Goal: Task Accomplishment & Management: Complete application form

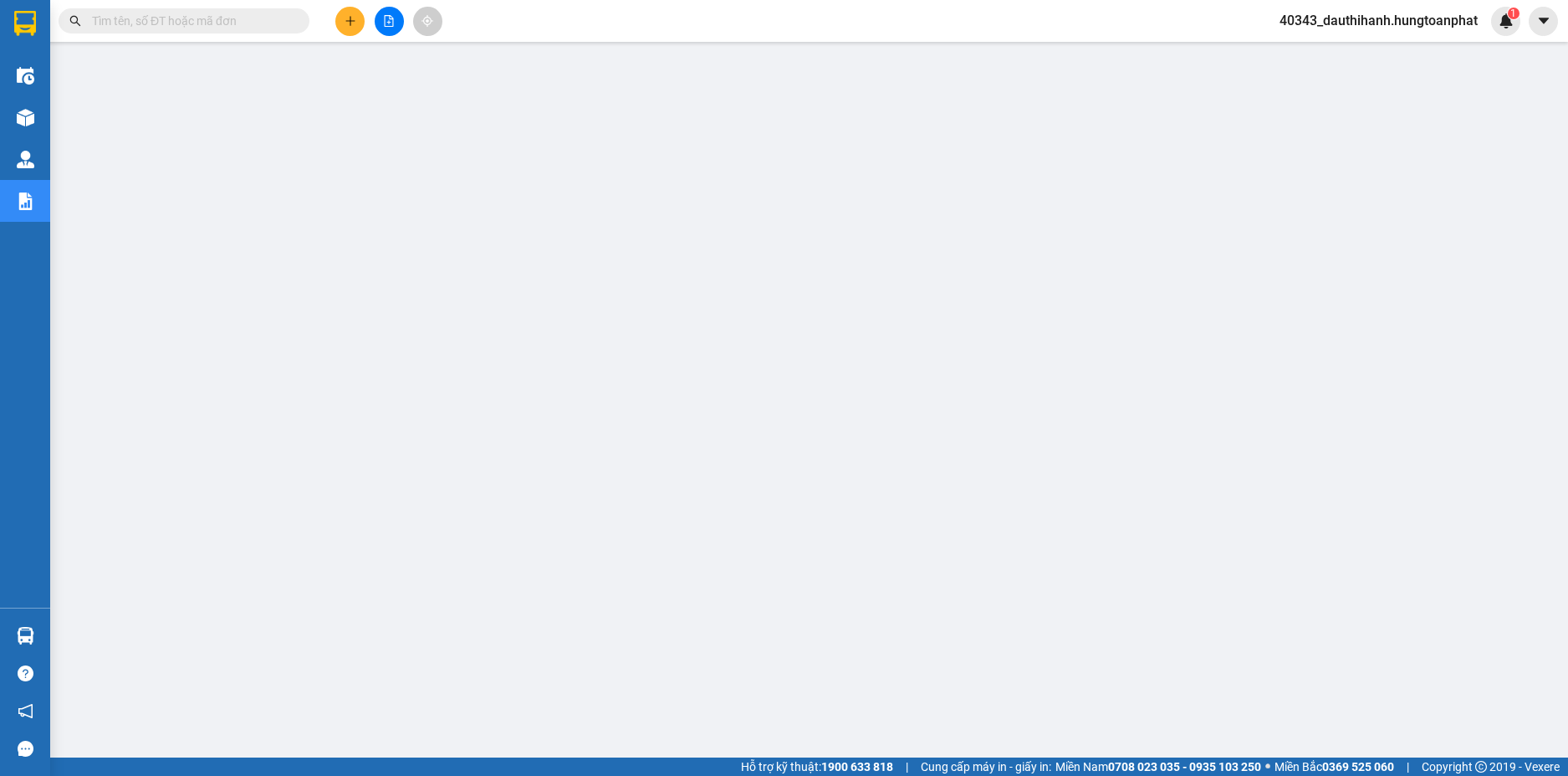
scroll to position [54, 0]
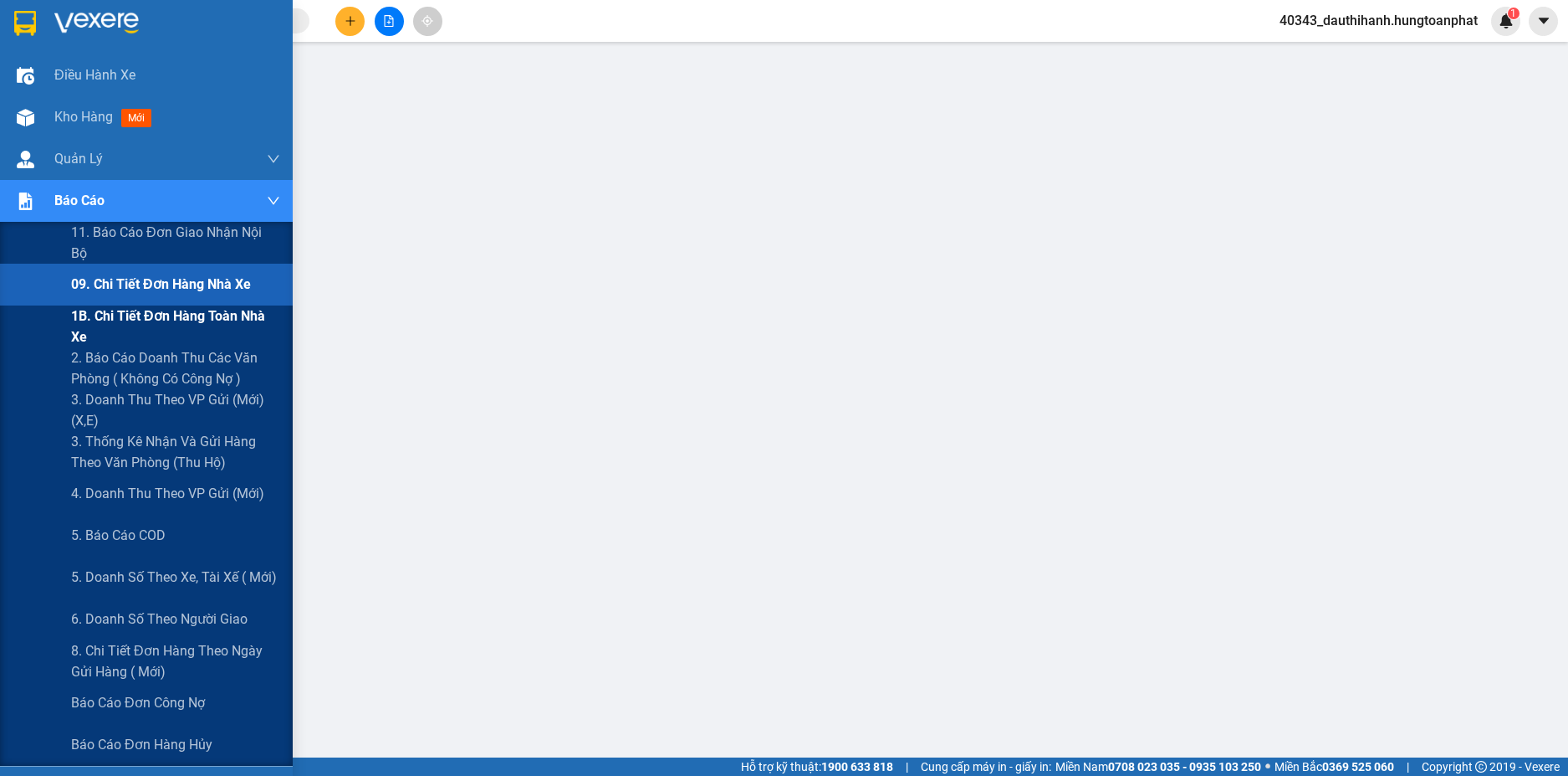
click at [104, 323] on span "1B. Chi tiết đơn hàng toàn nhà xe" at bounding box center [176, 326] width 209 height 42
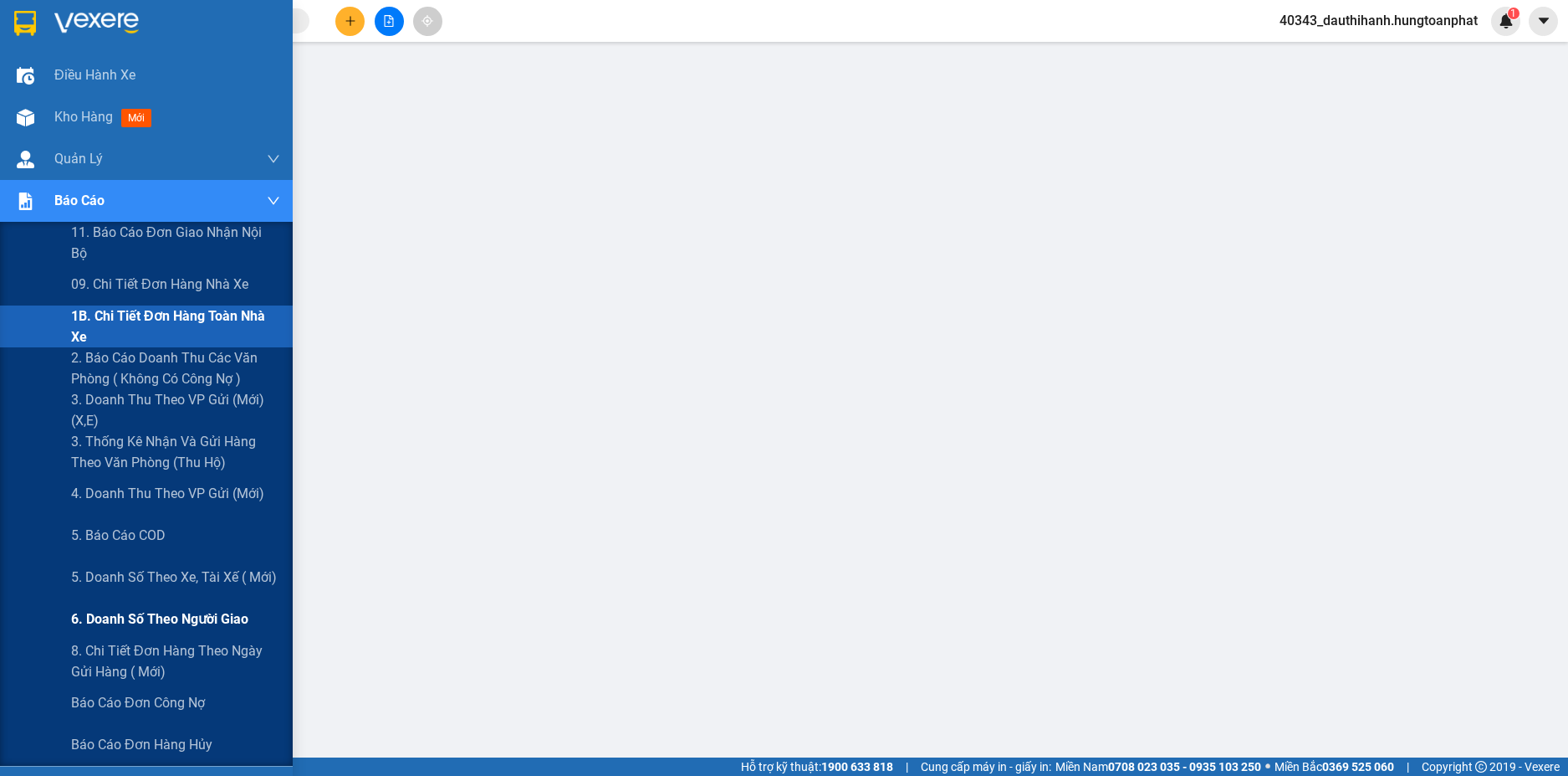
click at [121, 616] on span "6. Doanh số theo người giao" at bounding box center [160, 618] width 178 height 21
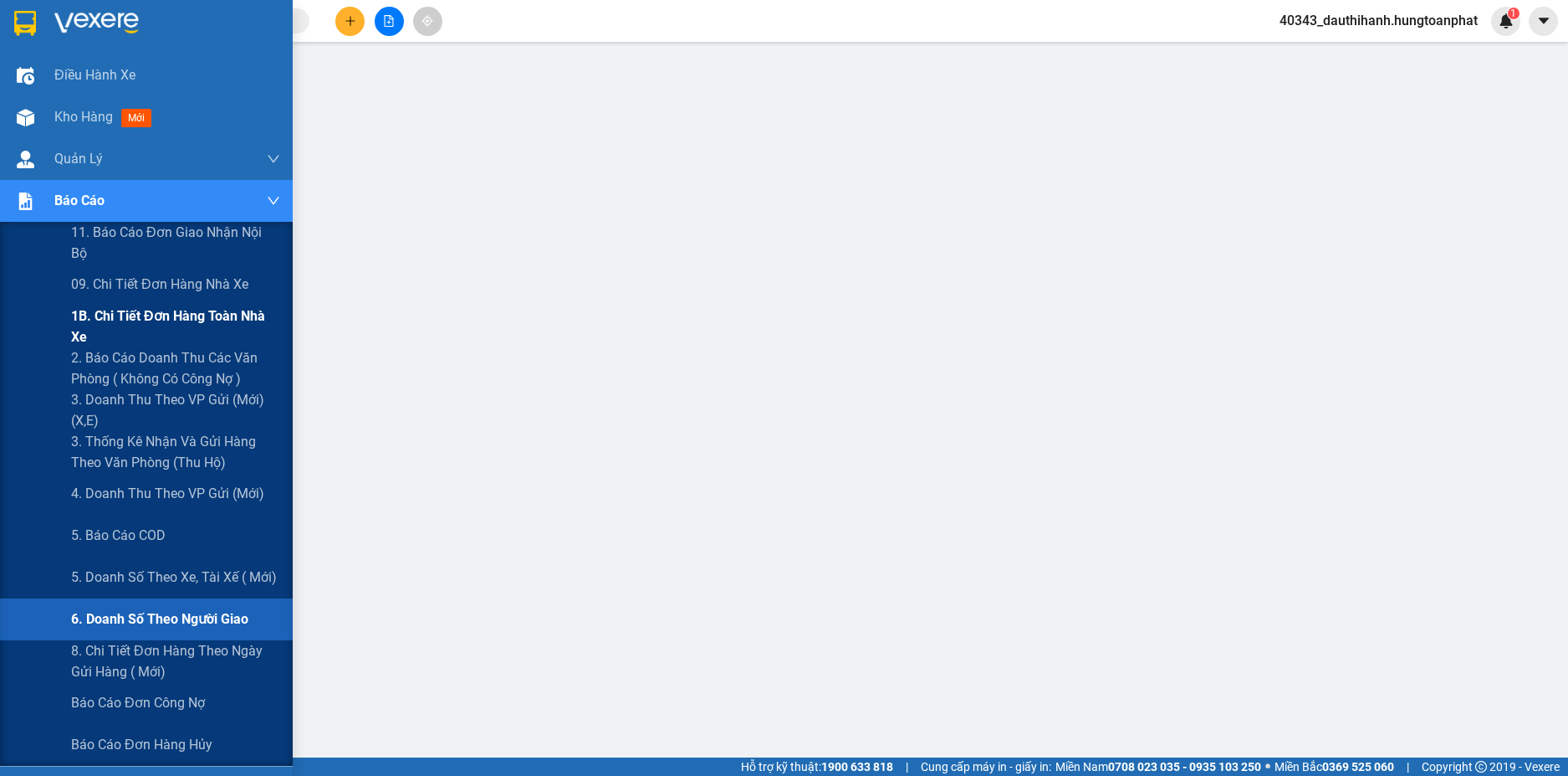
click at [119, 323] on span "1B. Chi tiết đơn hàng toàn nhà xe" at bounding box center [176, 326] width 209 height 42
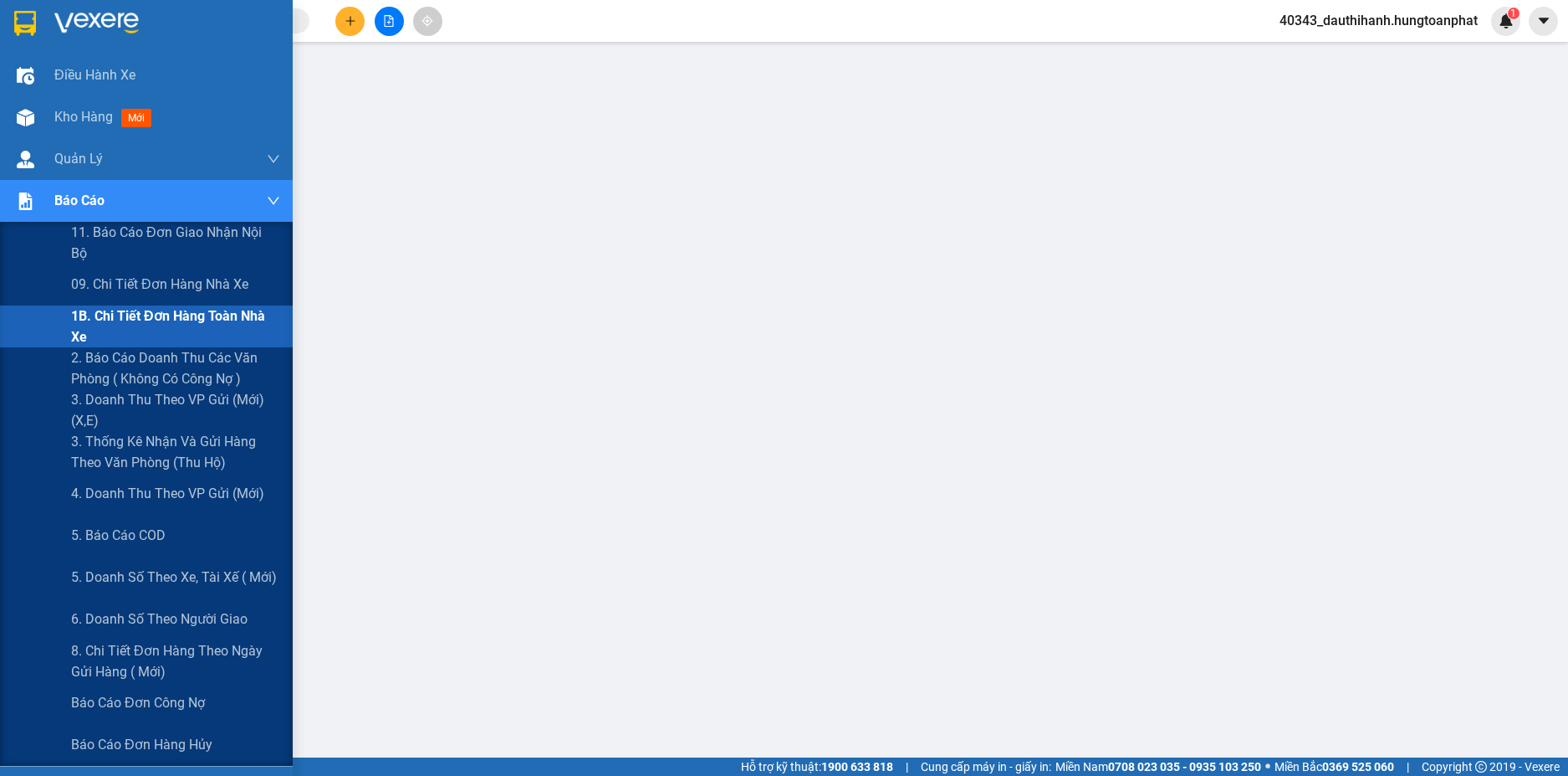
click at [121, 315] on span "1B. Chi tiết đơn hàng toàn nhà xe" at bounding box center [176, 326] width 209 height 42
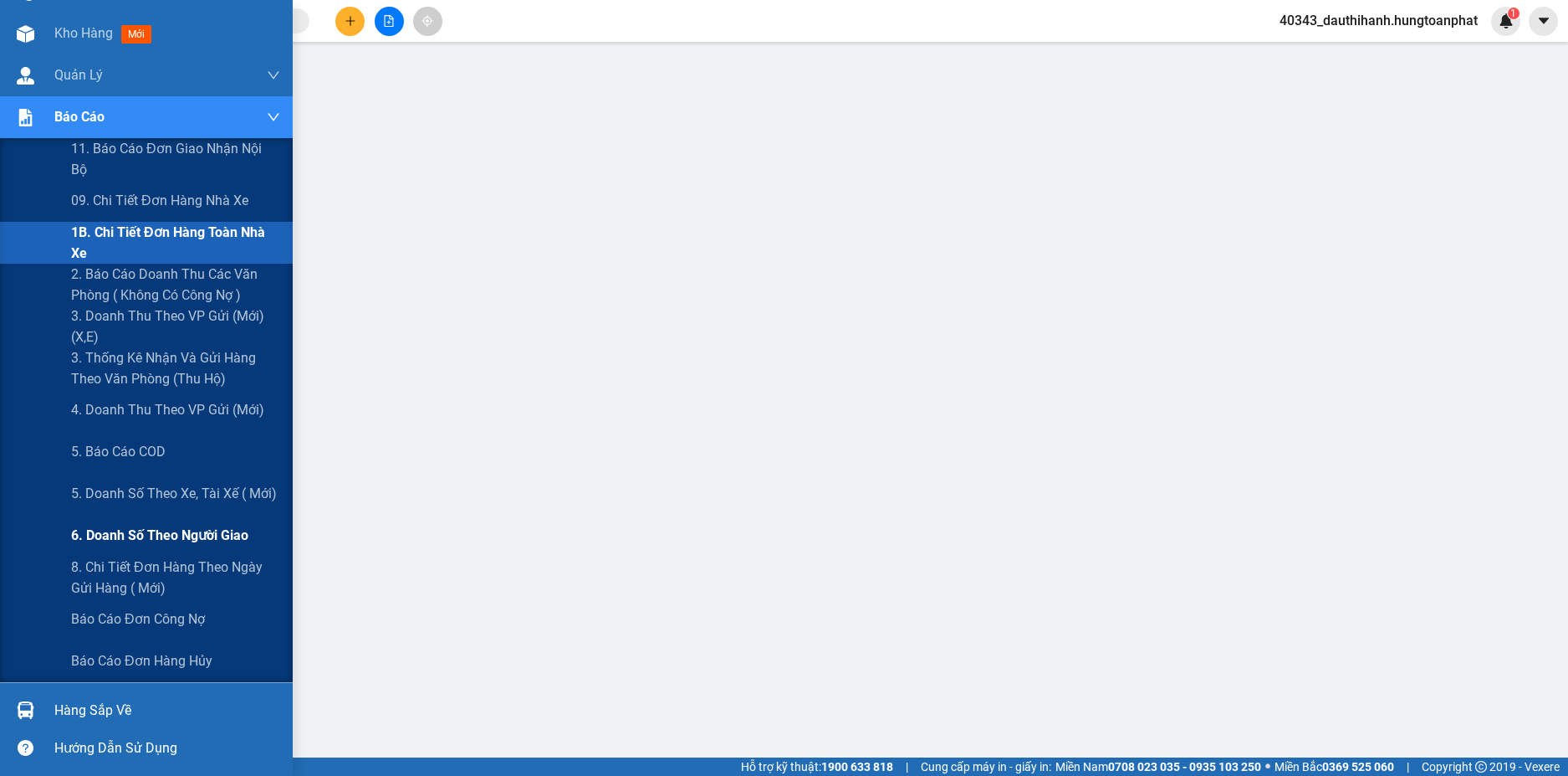
click at [137, 530] on span "6. Doanh số theo người giao" at bounding box center [160, 535] width 178 height 21
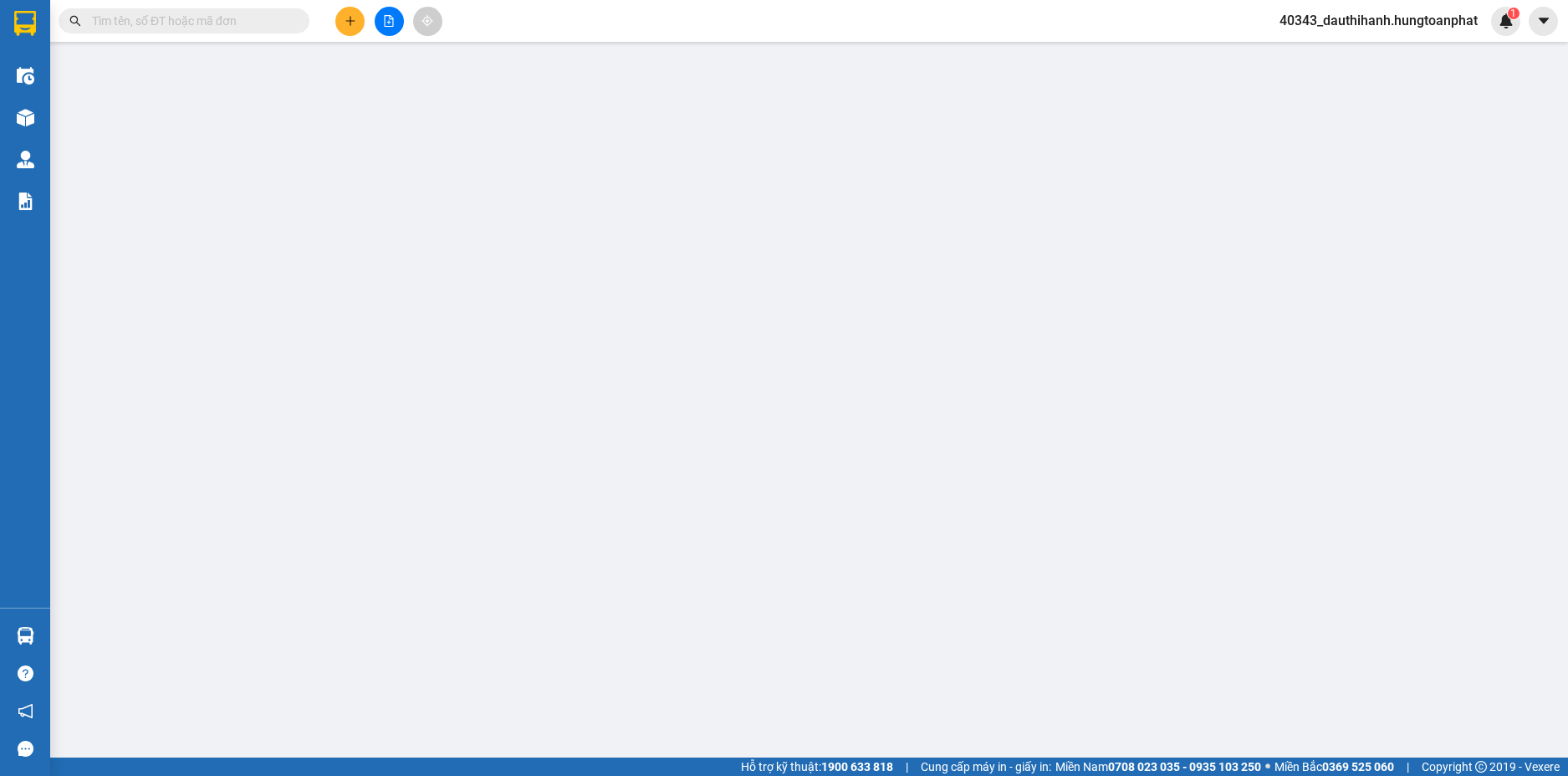
click at [203, 27] on input "text" at bounding box center [191, 21] width 198 height 18
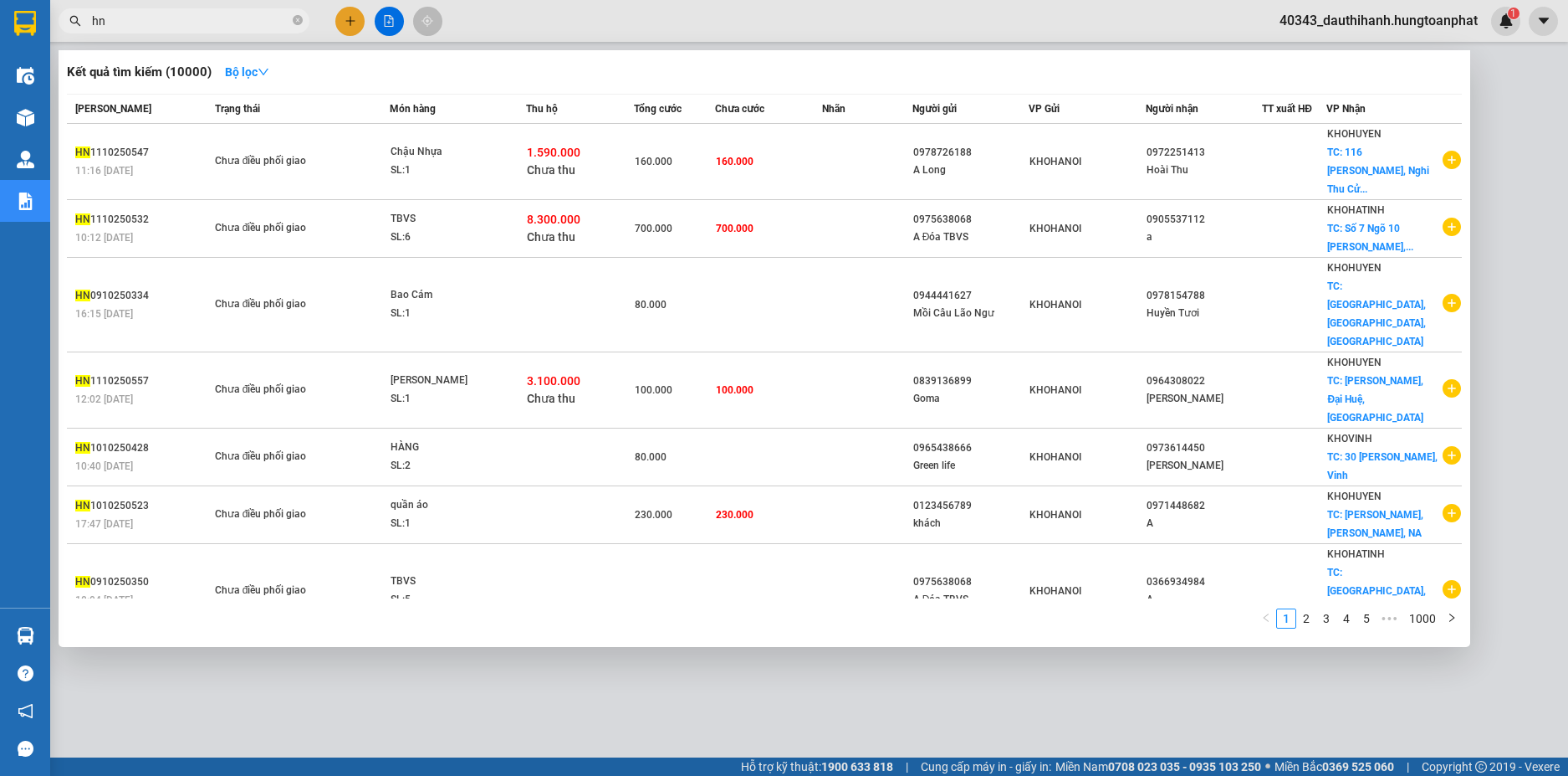
click at [203, 27] on input "hn" at bounding box center [191, 21] width 198 height 18
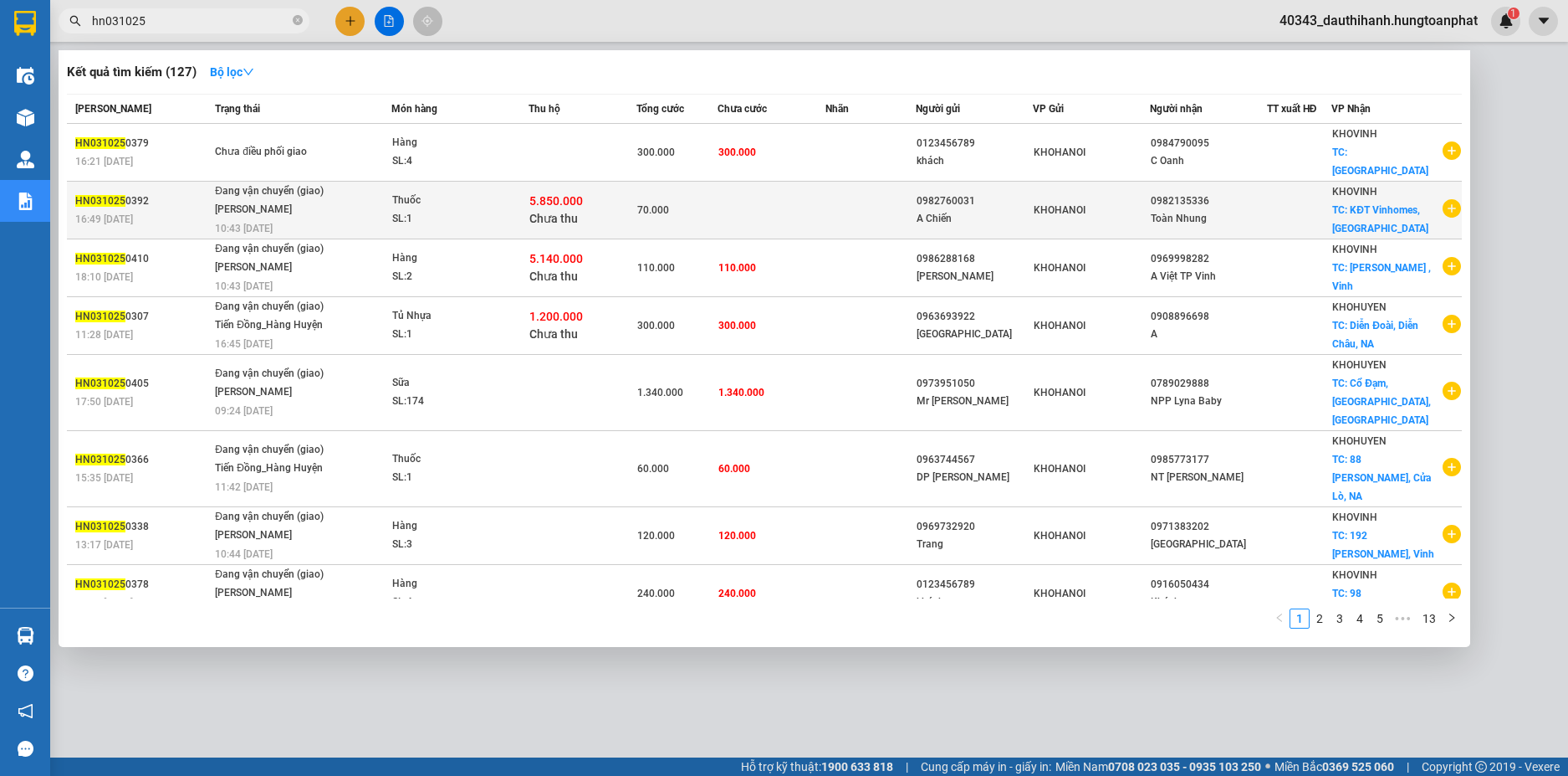
type input "hn031025"
click at [355, 183] on span "Đang vận chuyển (giao) Nguyễn Sinh Thắng 10:43 - 04/10" at bounding box center [302, 208] width 175 height 51
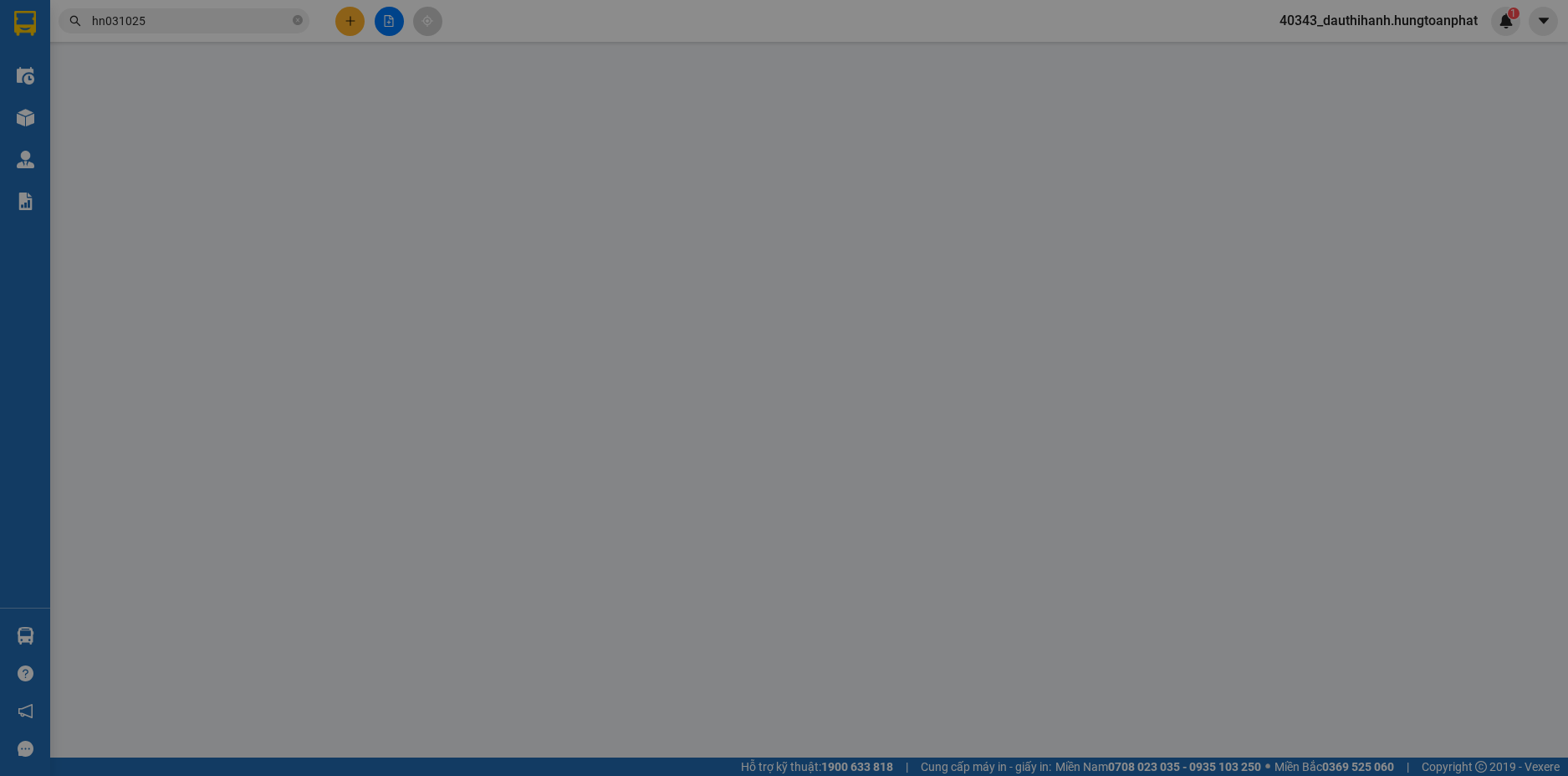
type input "0982760031"
type input "A Chiến"
type input "0982135336"
type input "Toàn Nhung"
checkbox input "true"
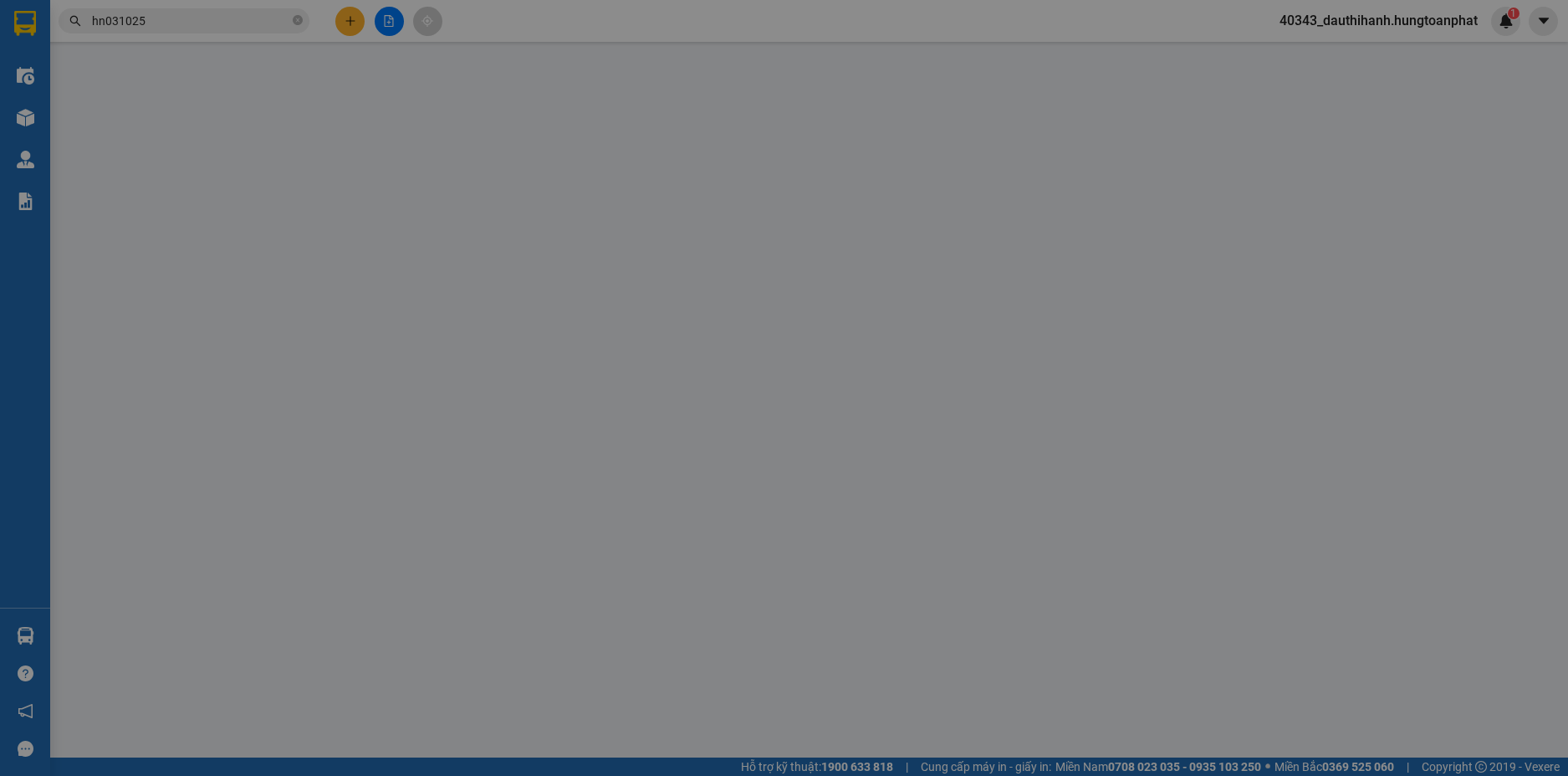
type input "KĐT Vinhomes, TP Vinh"
type input "70.000"
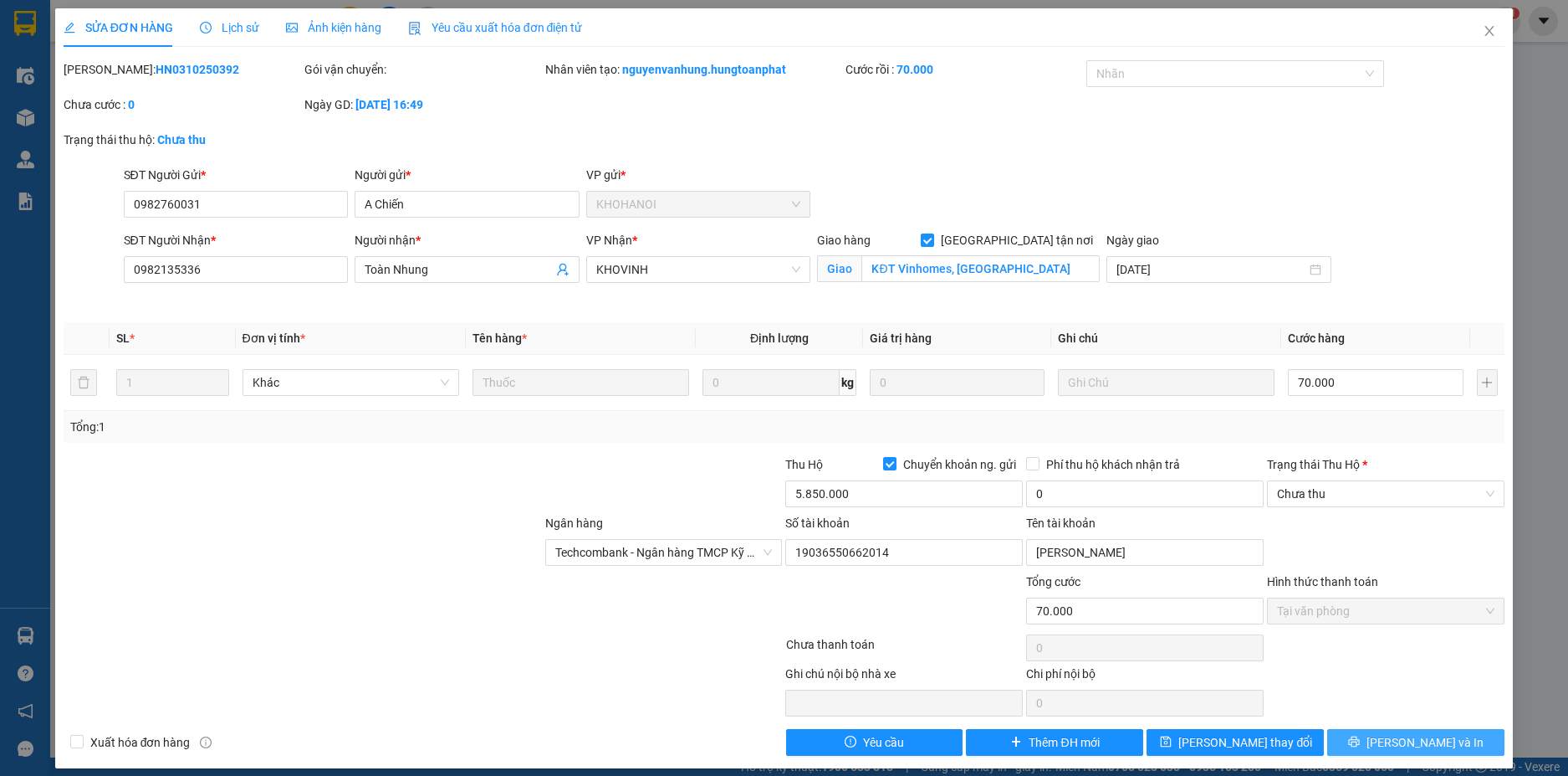
click at [1389, 745] on span "Lưu và In" at bounding box center [1426, 742] width 117 height 18
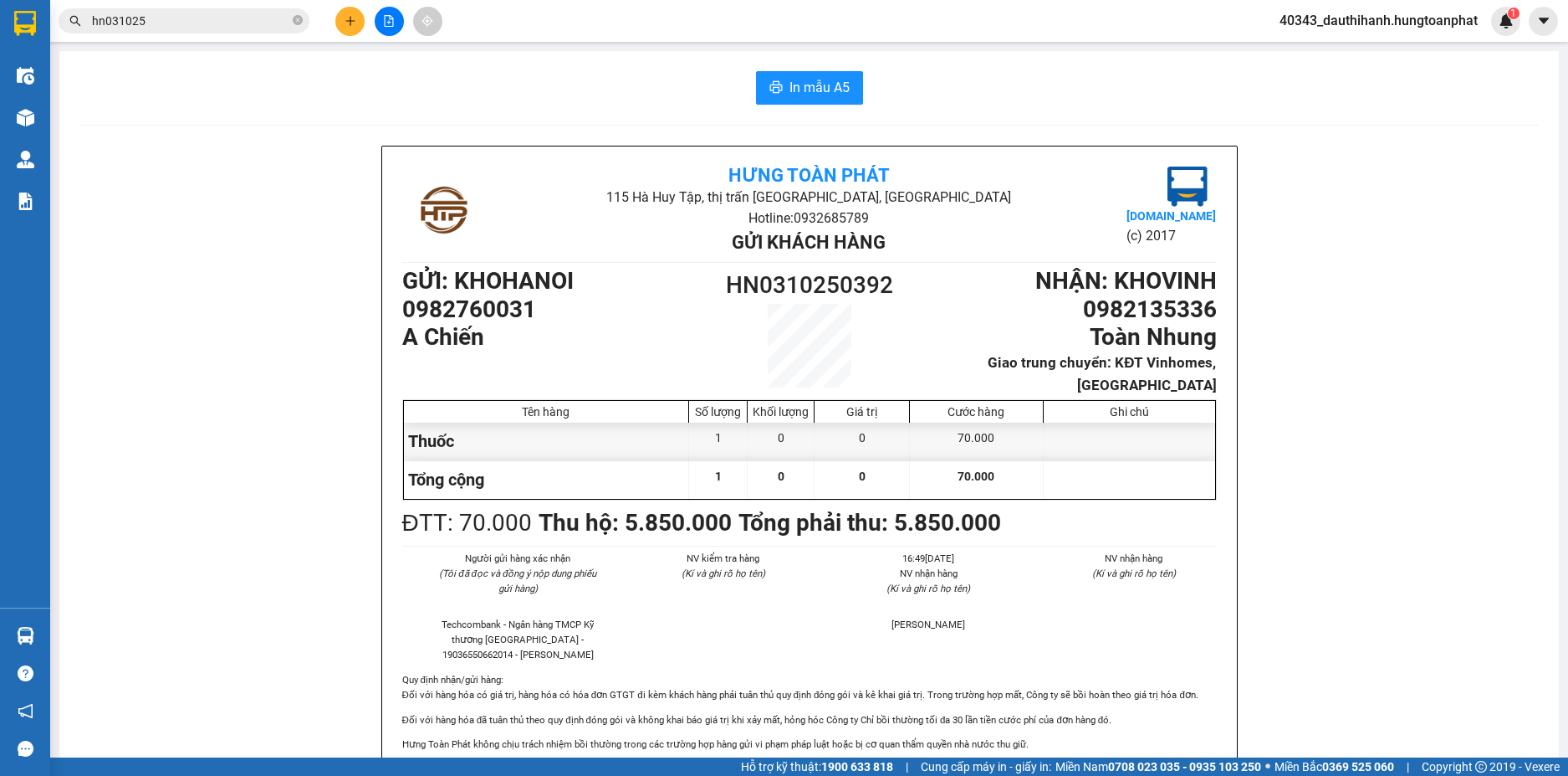
click at [161, 18] on input "hn031025" at bounding box center [191, 21] width 198 height 18
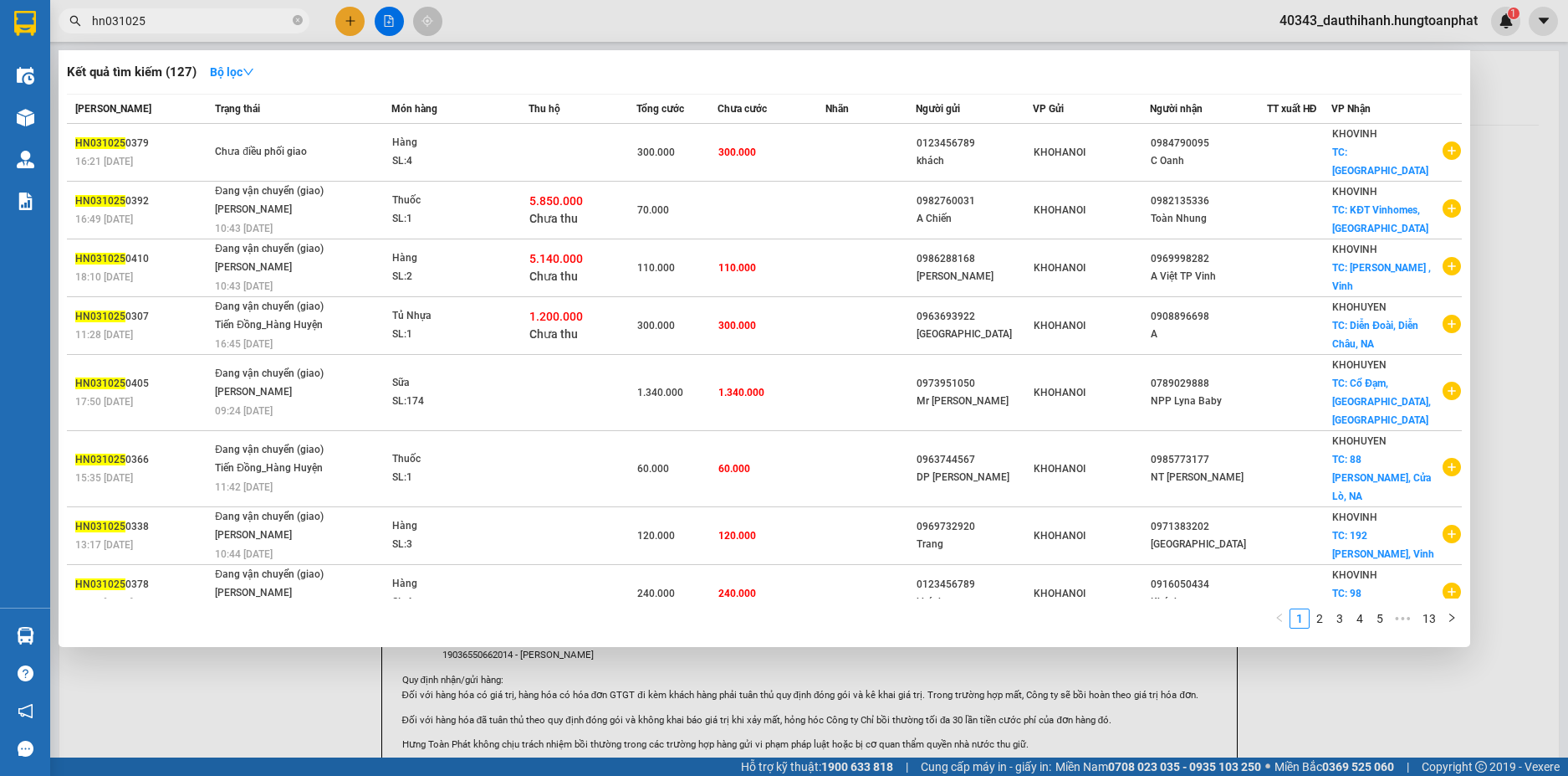
click at [207, 678] on div at bounding box center [784, 388] width 1568 height 776
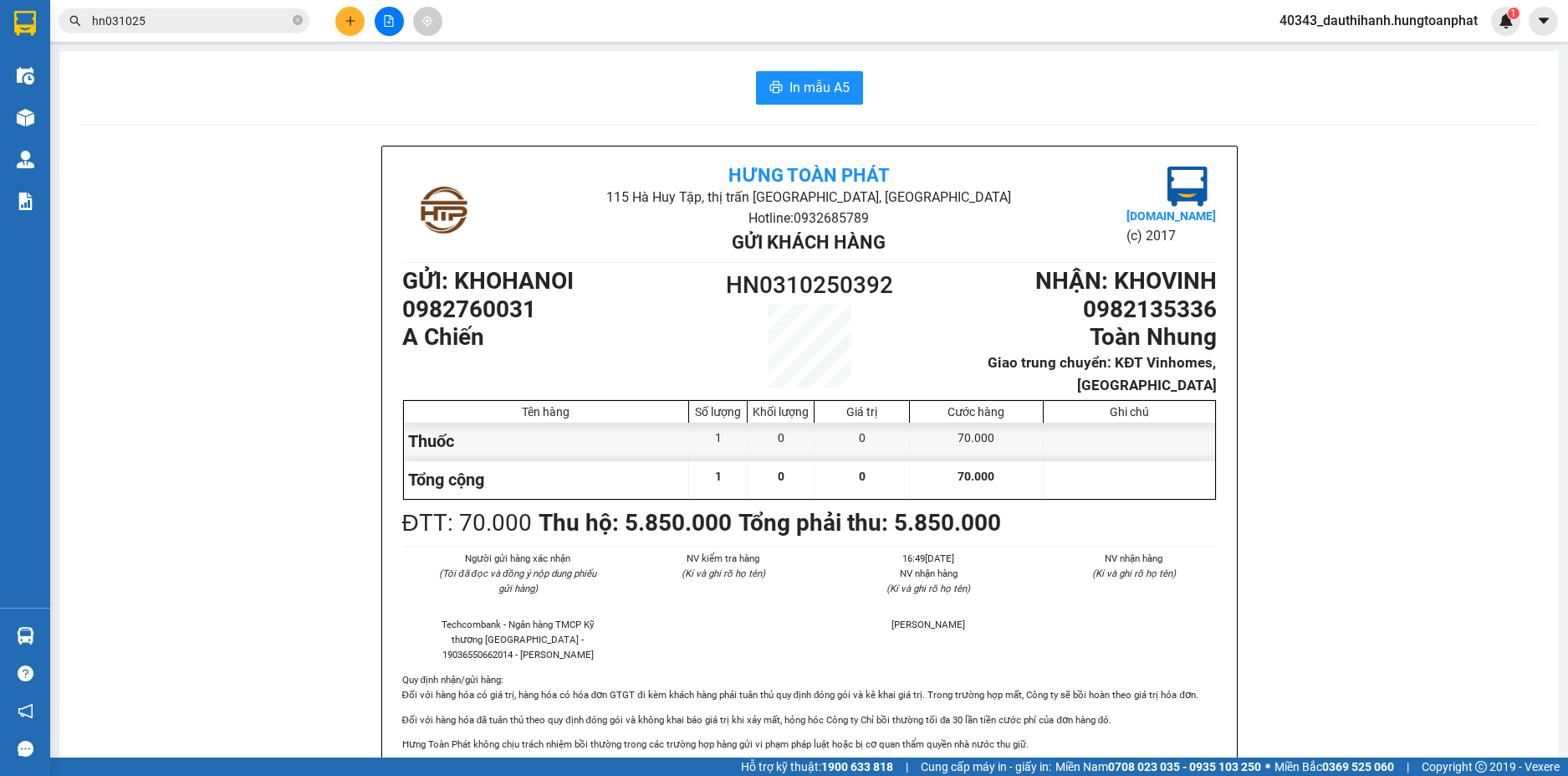
click at [1378, 98] on div "In mẫu A5" at bounding box center [809, 88] width 1459 height 34
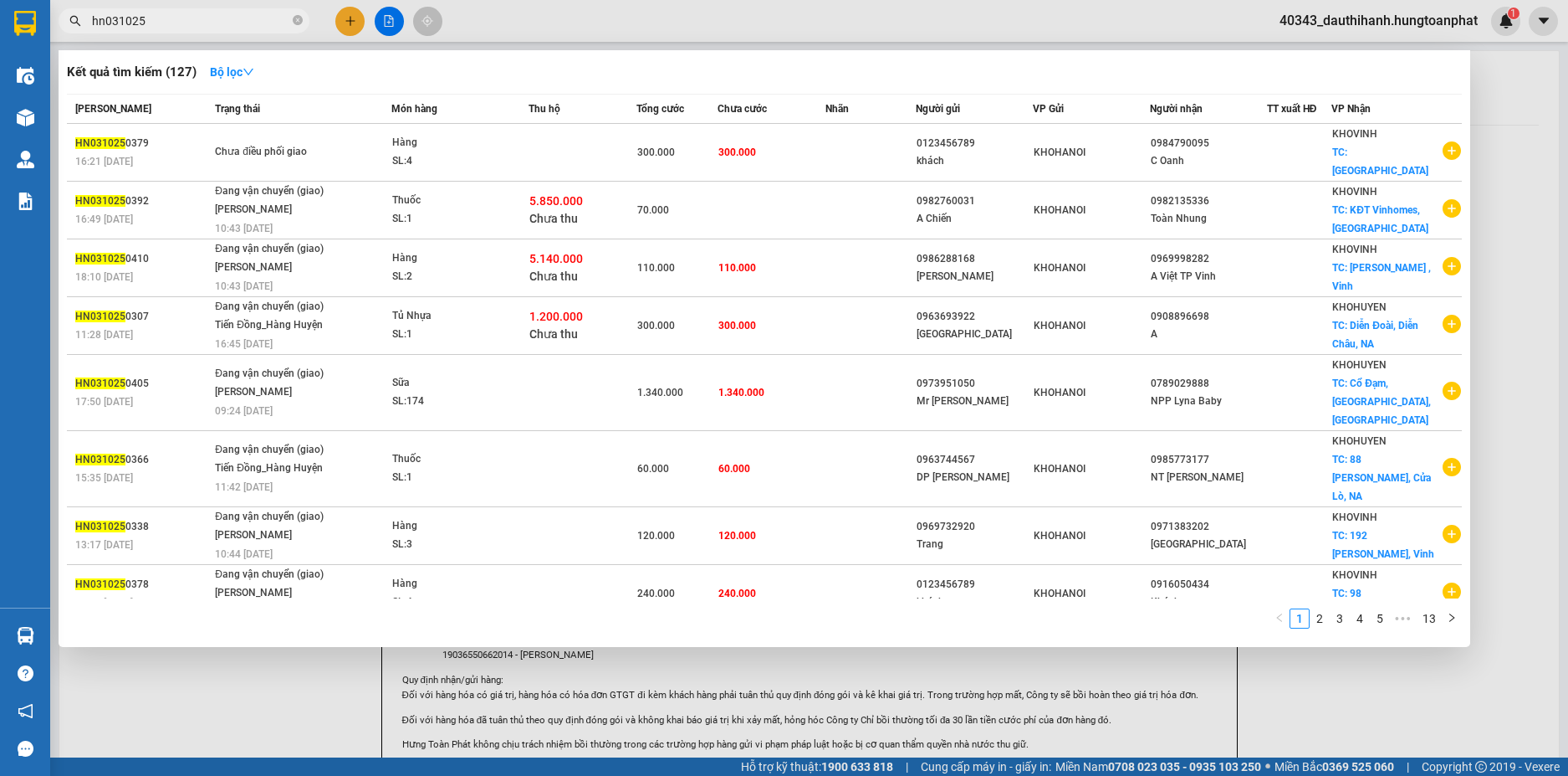
click at [174, 26] on input "hn031025" at bounding box center [191, 21] width 198 height 18
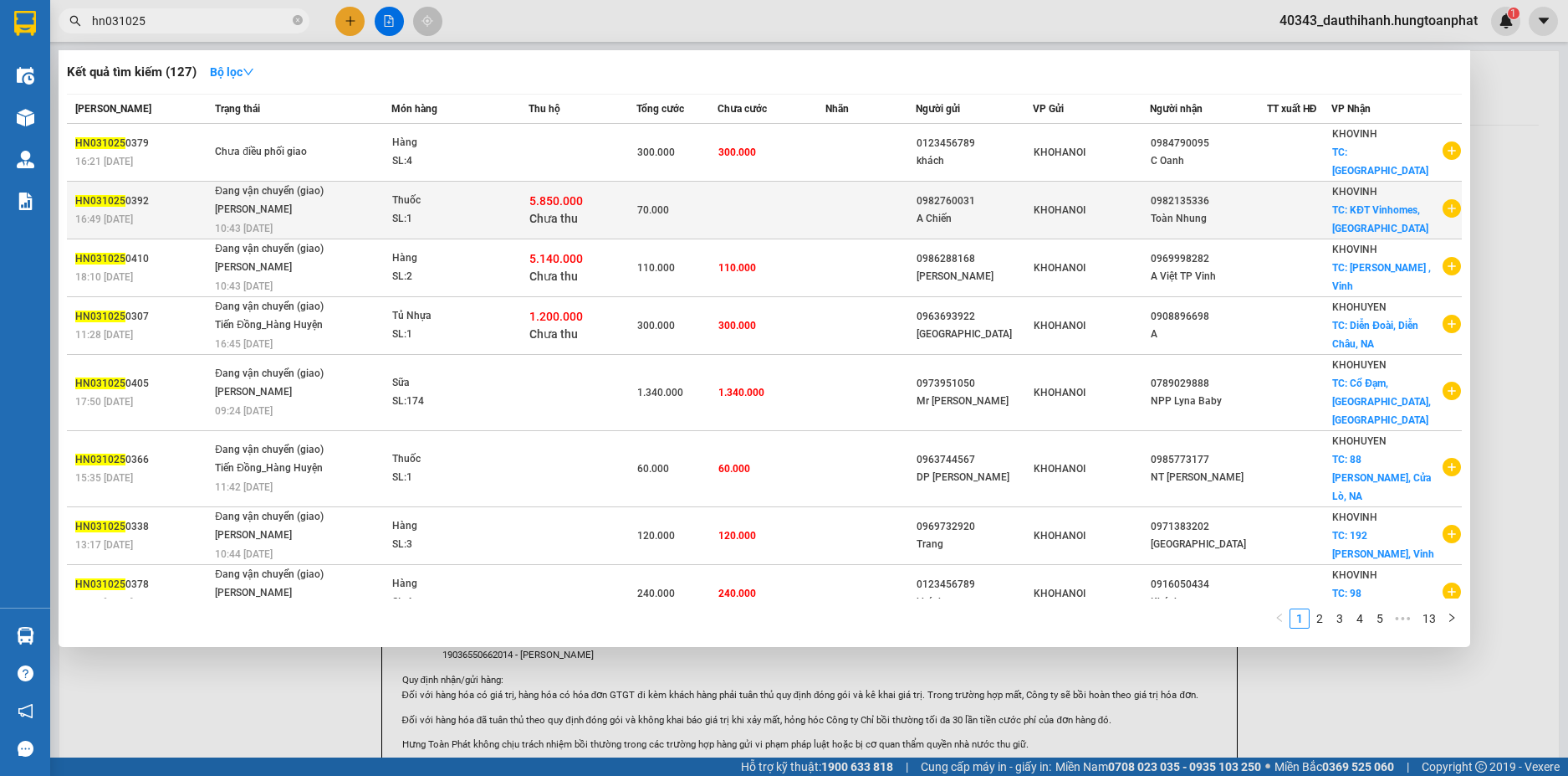
click at [467, 192] on div "Thuốc" at bounding box center [455, 201] width 126 height 18
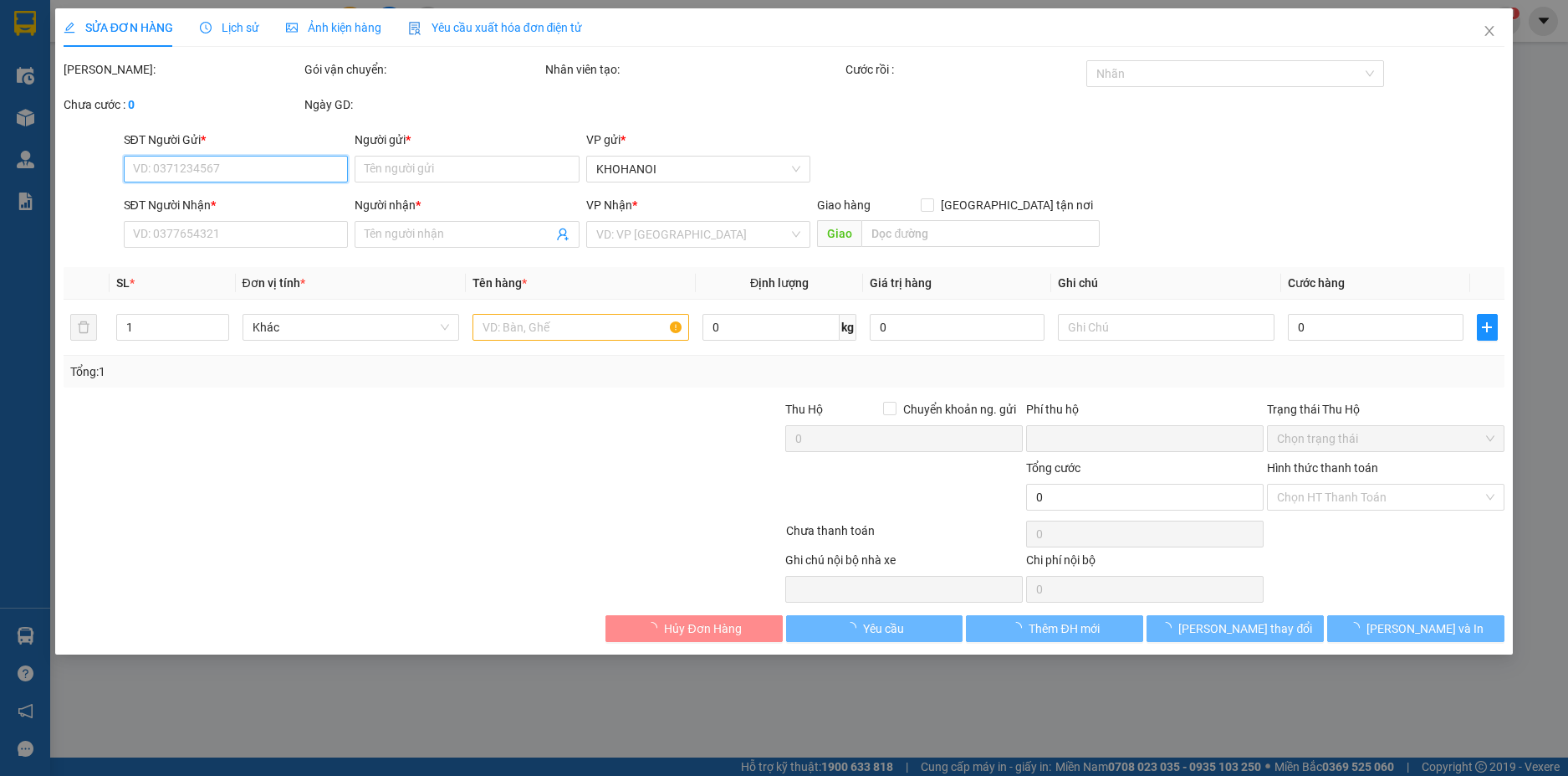
type input "0982760031"
type input "A Chiến"
type input "0982135336"
type input "Toàn Nhung"
checkbox input "true"
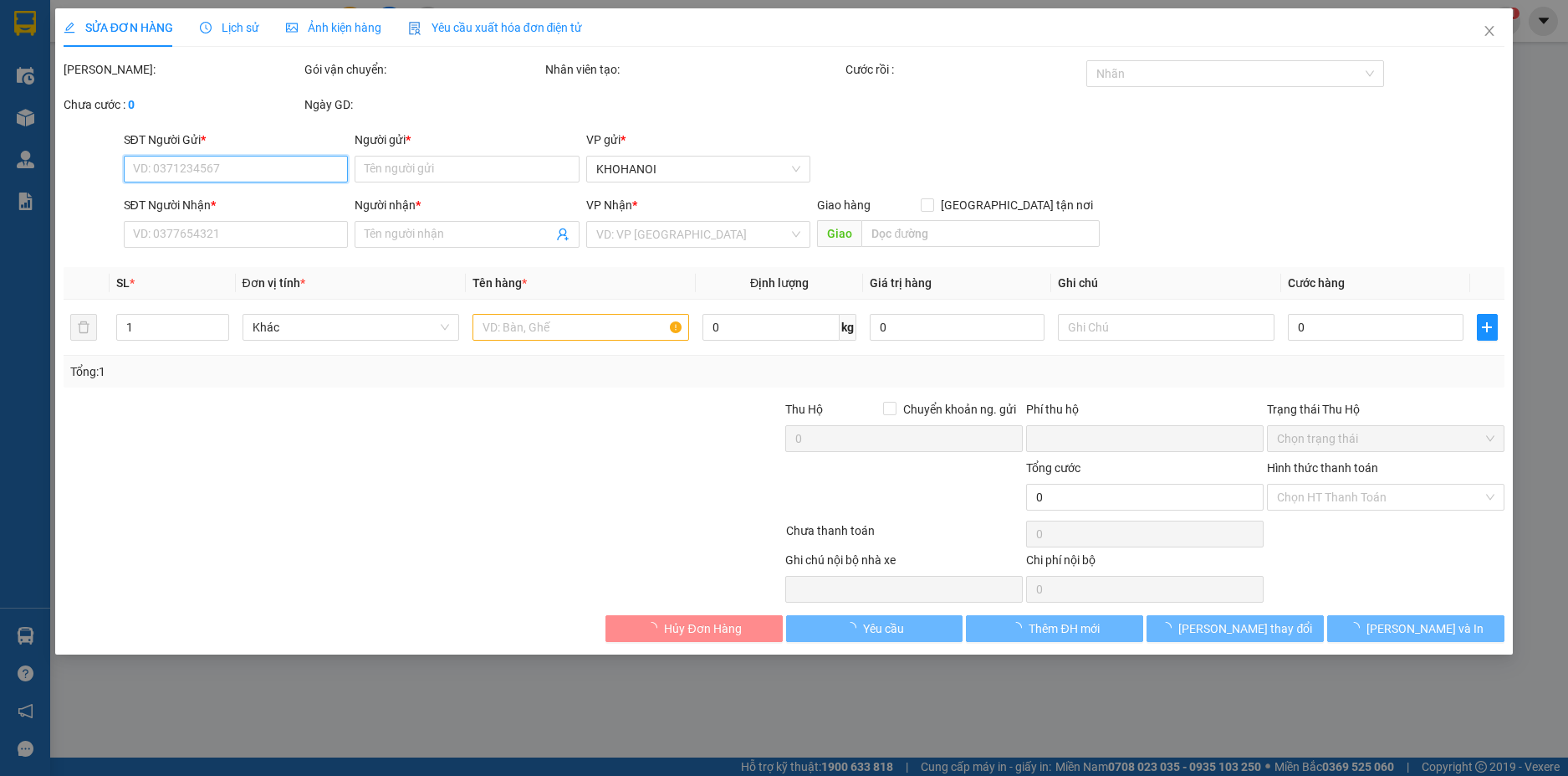
type input "KĐT Vinhomes, TP Vinh"
type input "70.000"
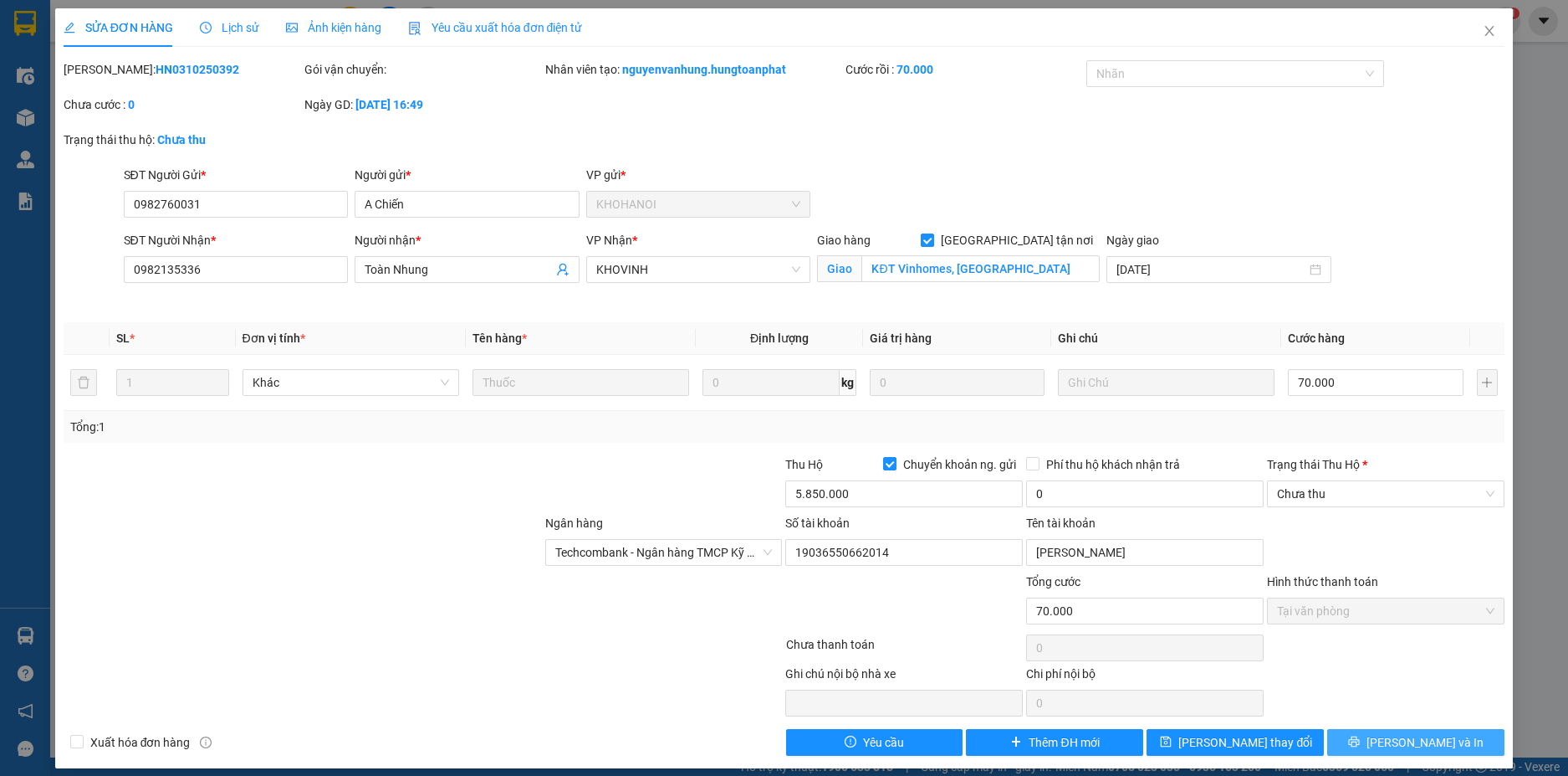
click at [1453, 748] on button "Lưu và In" at bounding box center [1416, 742] width 178 height 27
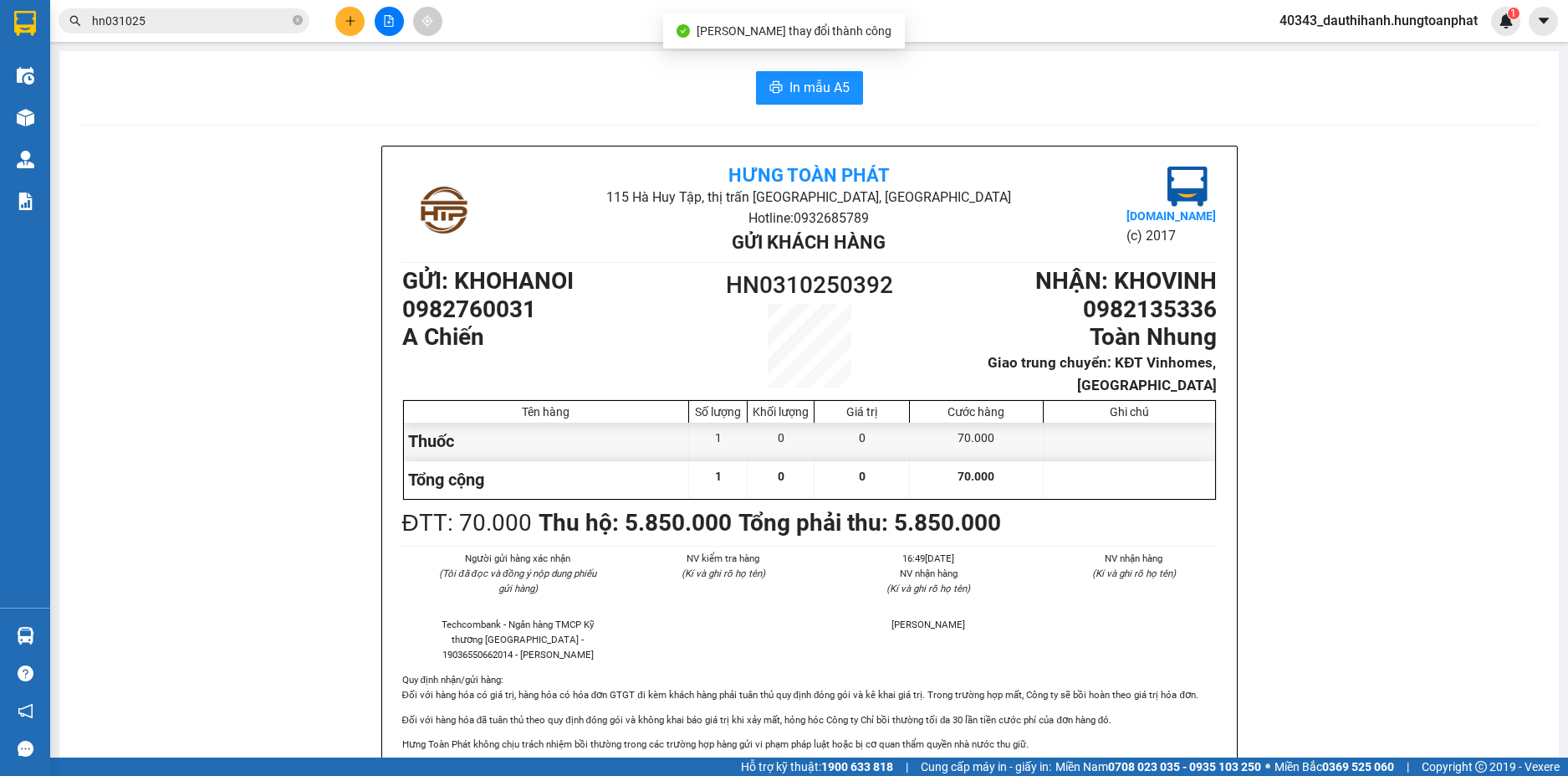
scroll to position [84, 0]
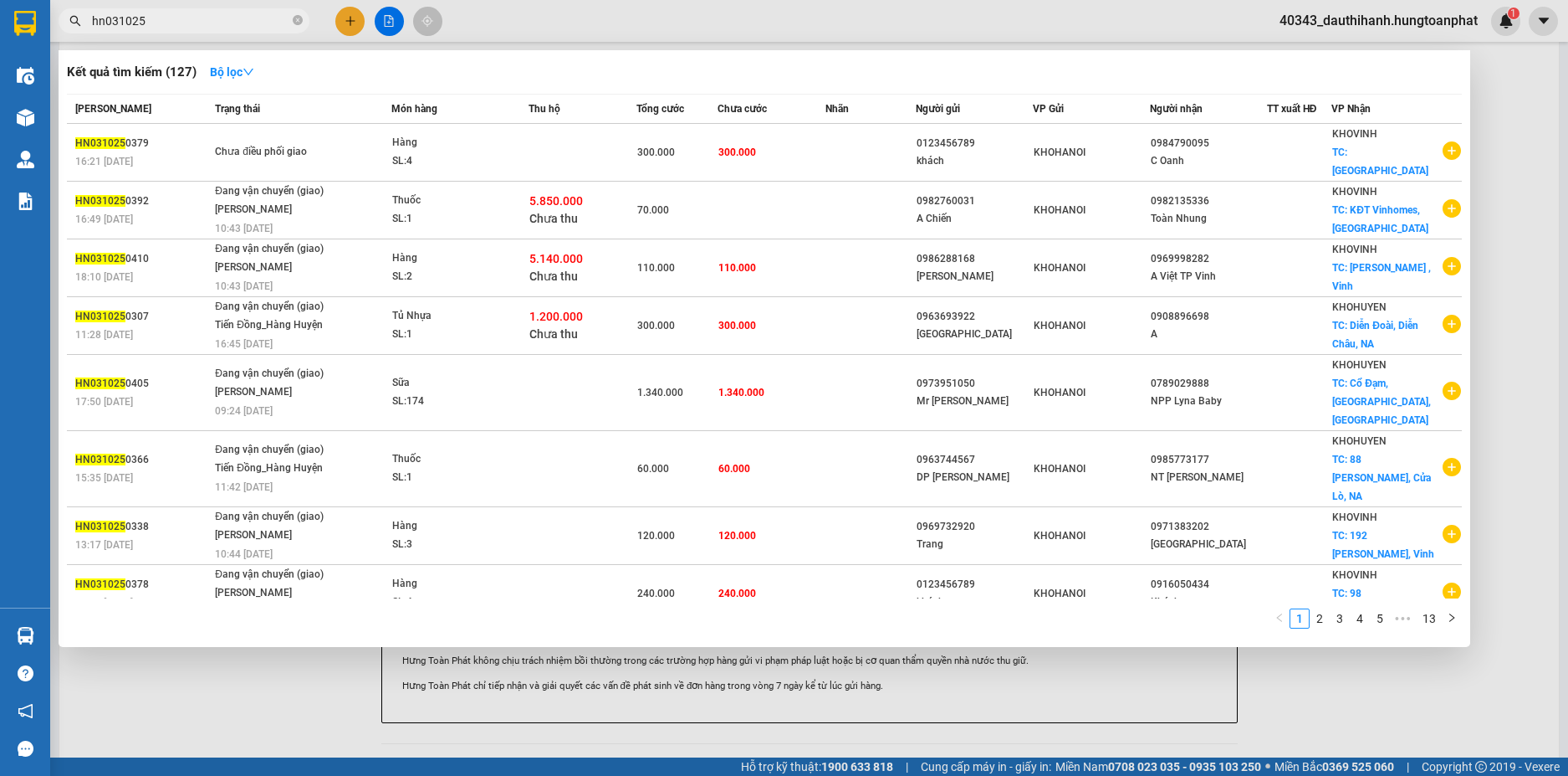
drag, startPoint x: 163, startPoint y: 20, endPoint x: 142, endPoint y: 20, distance: 21.0
click at [142, 20] on input "hn031025" at bounding box center [191, 21] width 198 height 18
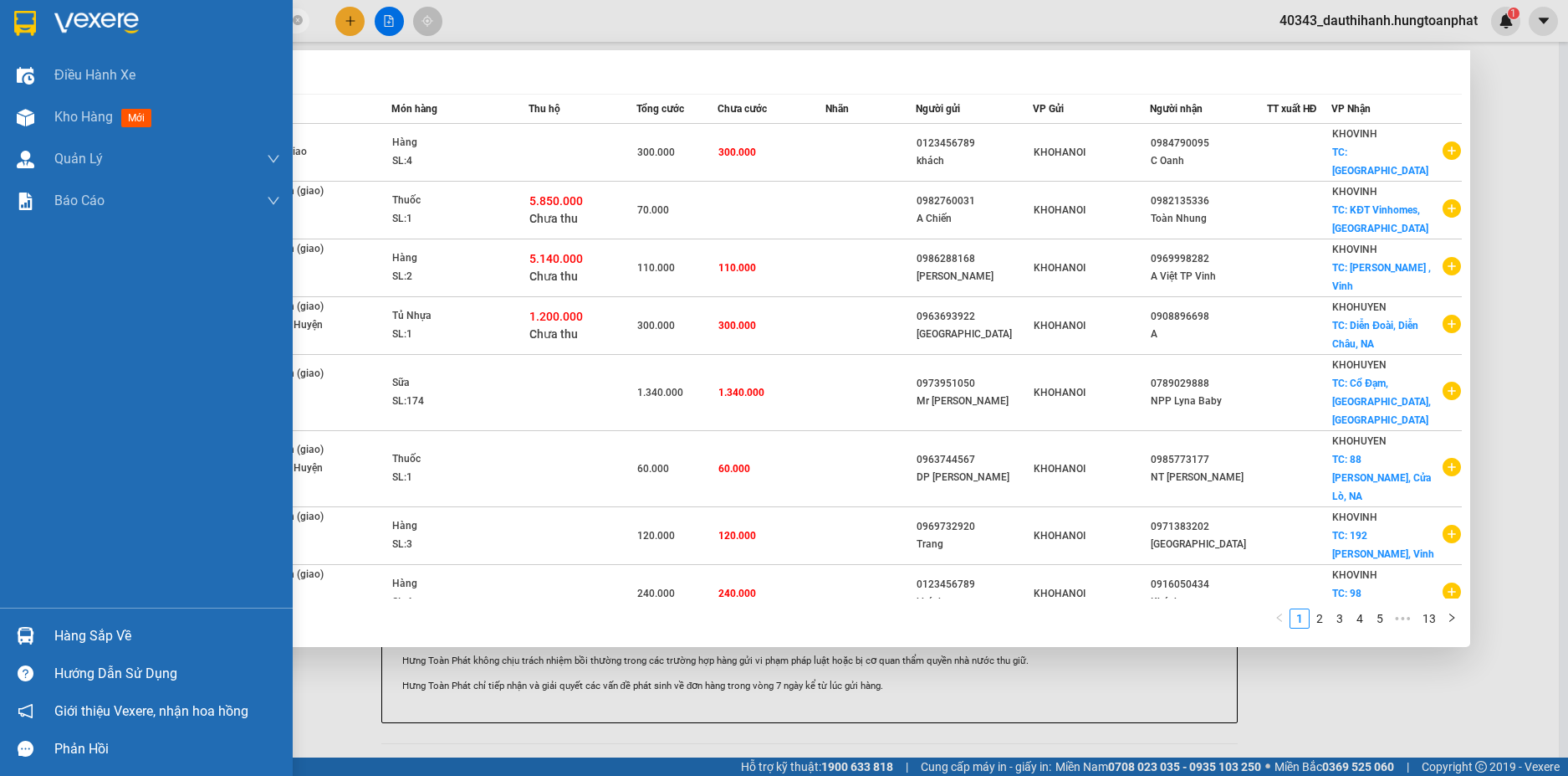
drag, startPoint x: 165, startPoint y: 23, endPoint x: 0, endPoint y: 31, distance: 165.2
click at [0, 31] on section "Kết quả tìm kiếm ( 127 ) Bộ lọc Mã ĐH Trạng thái Món hàng Thu hộ Tổng cước Chưa…" at bounding box center [784, 388] width 1568 height 776
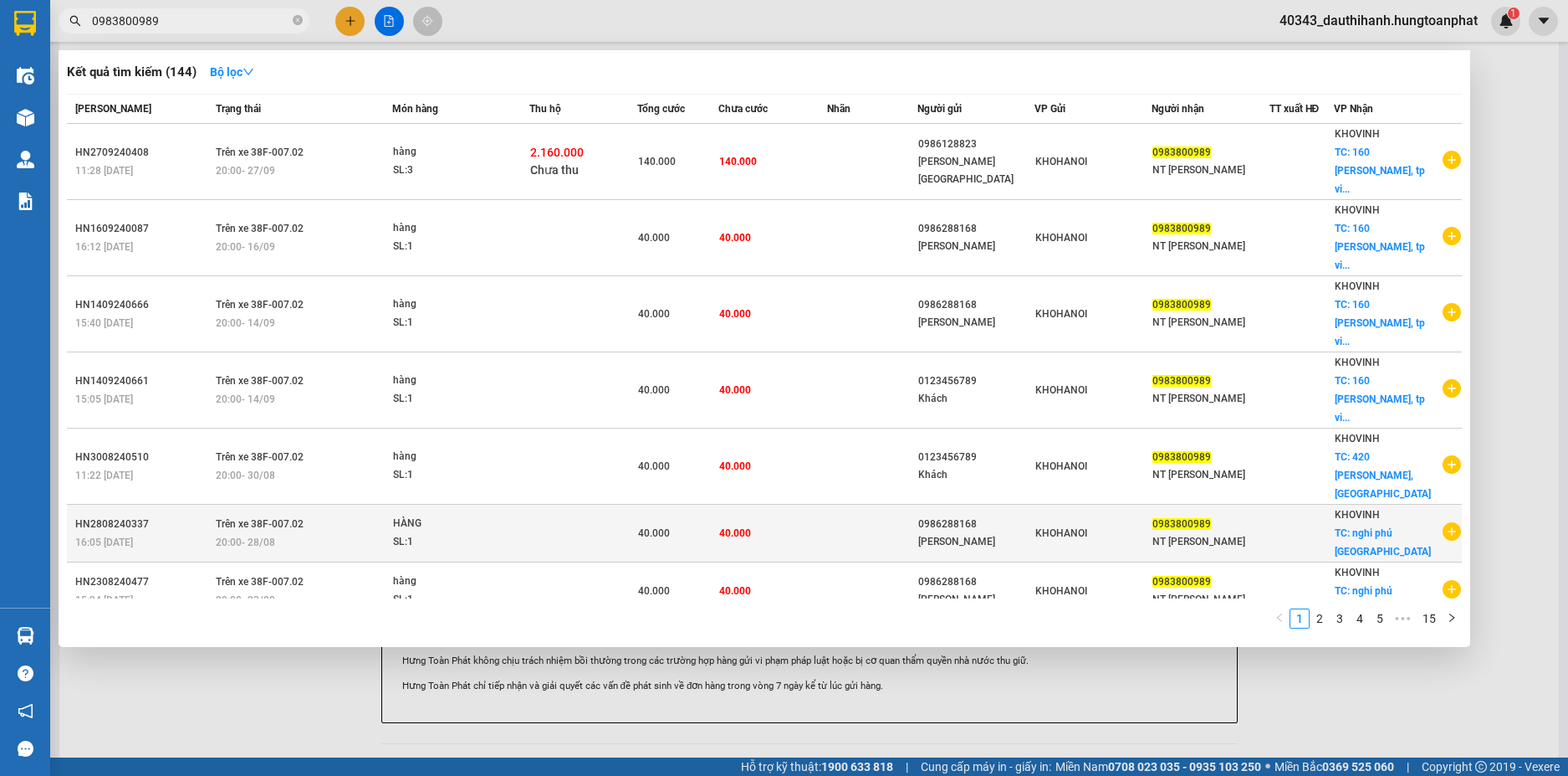
scroll to position [11, 0]
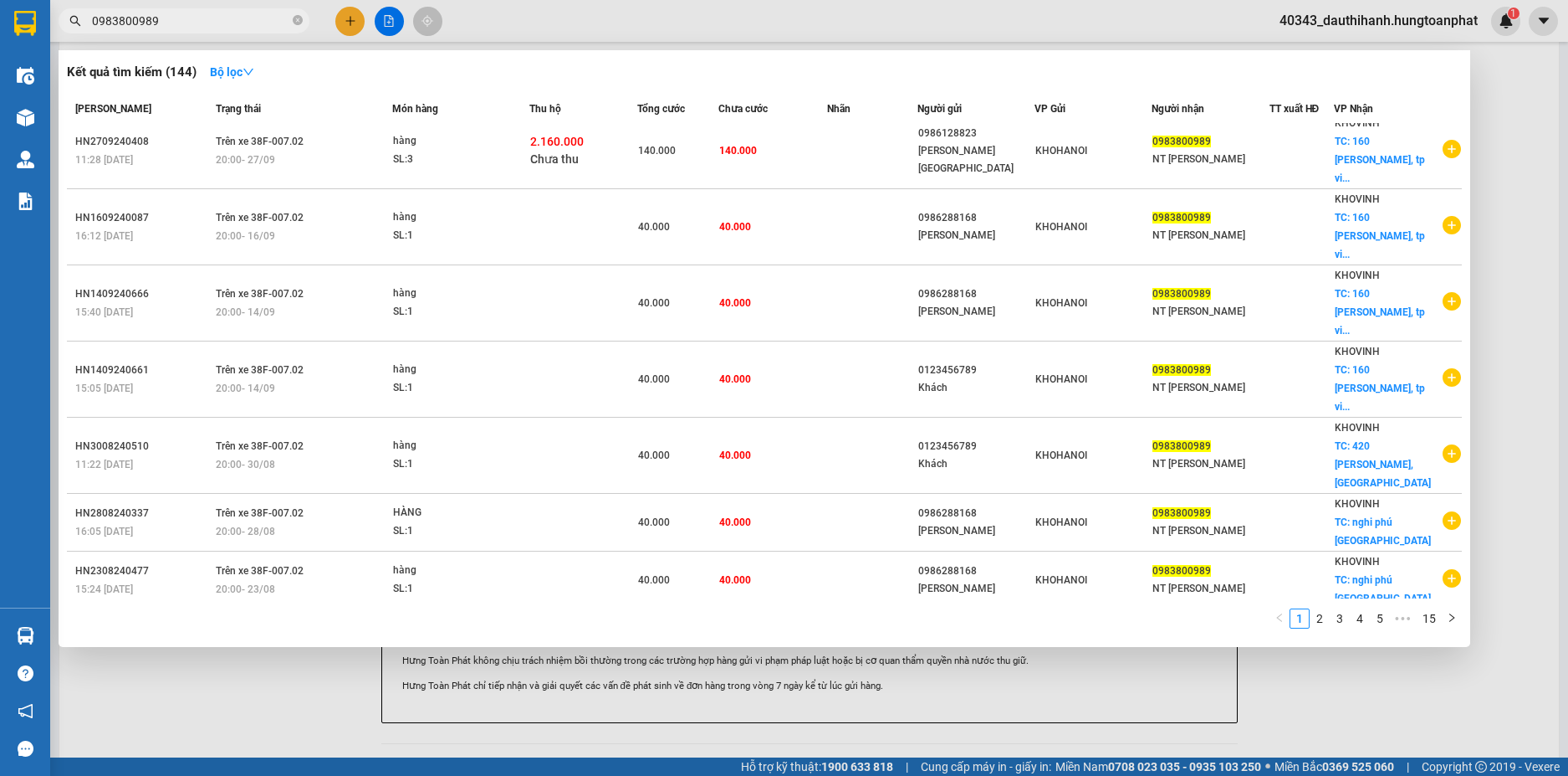
drag, startPoint x: 178, startPoint y: 19, endPoint x: 7, endPoint y: 19, distance: 171.0
click at [7, 19] on section "Kết quả tìm kiếm ( 144 ) Bộ lọc Mã ĐH Trạng thái Món hàng Thu hộ Tổng cước Chưa…" at bounding box center [784, 388] width 1568 height 776
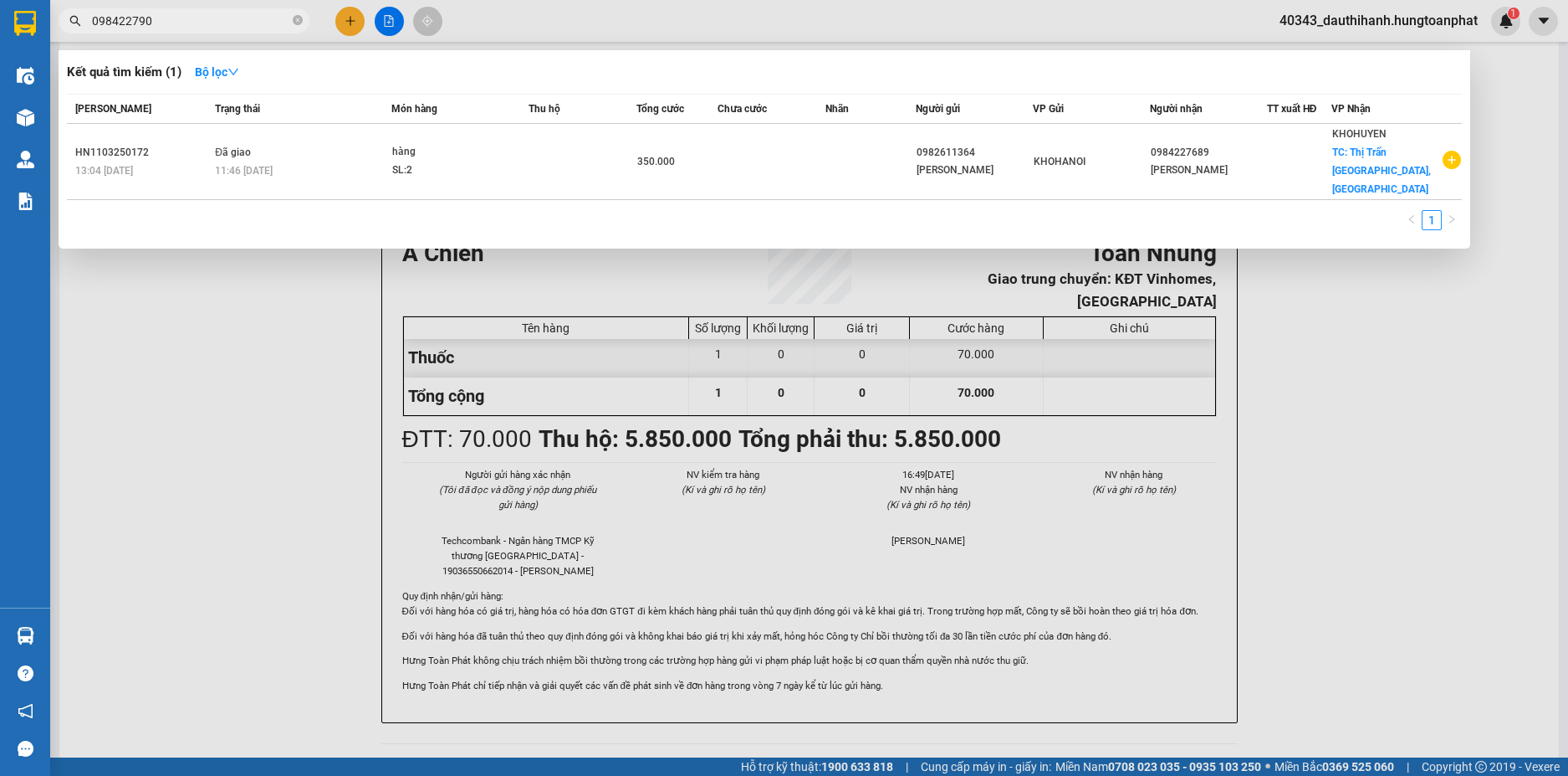
type input "0984227900"
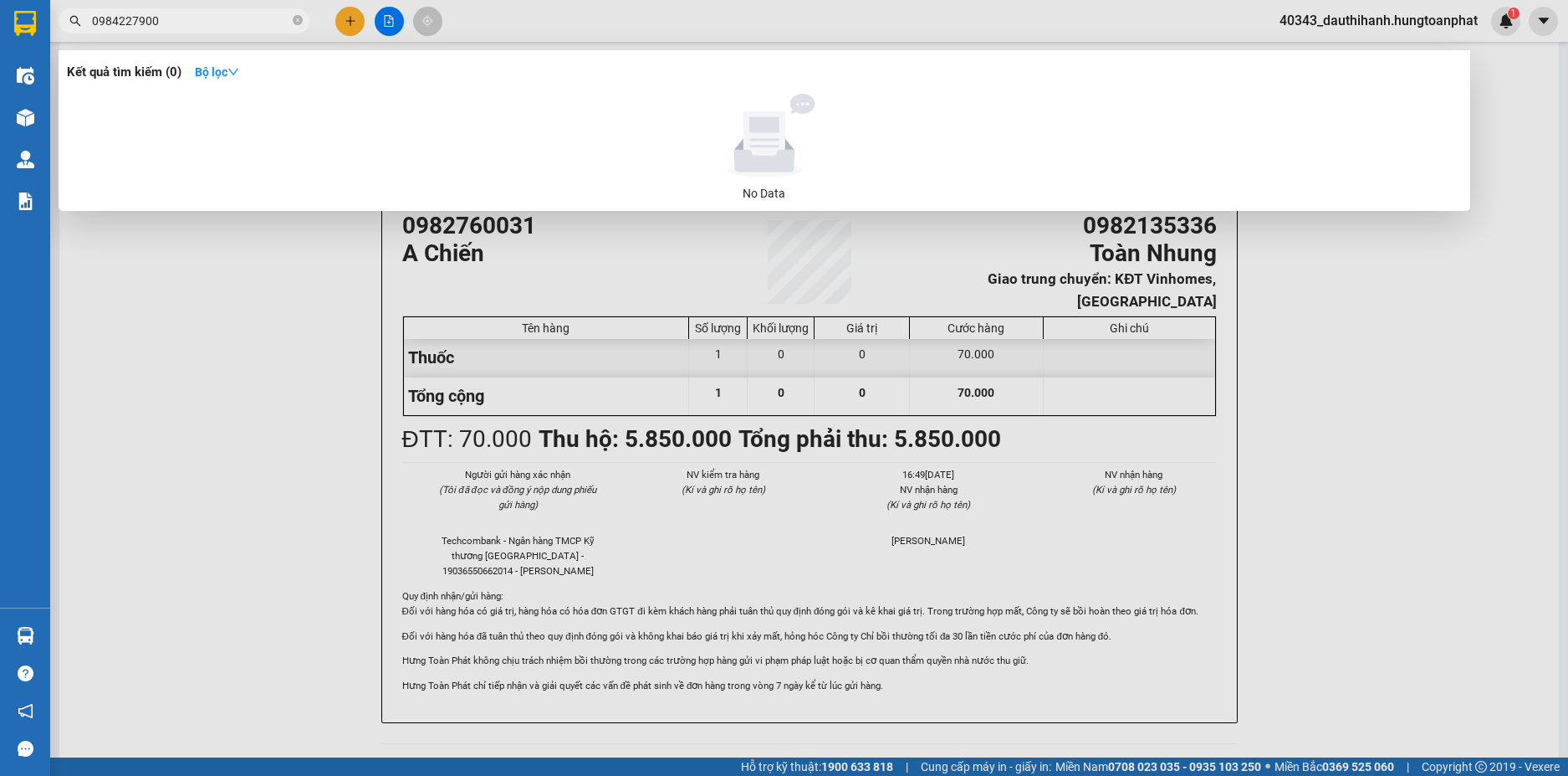
click at [293, 20] on icon "close-circle" at bounding box center [297, 20] width 10 height 10
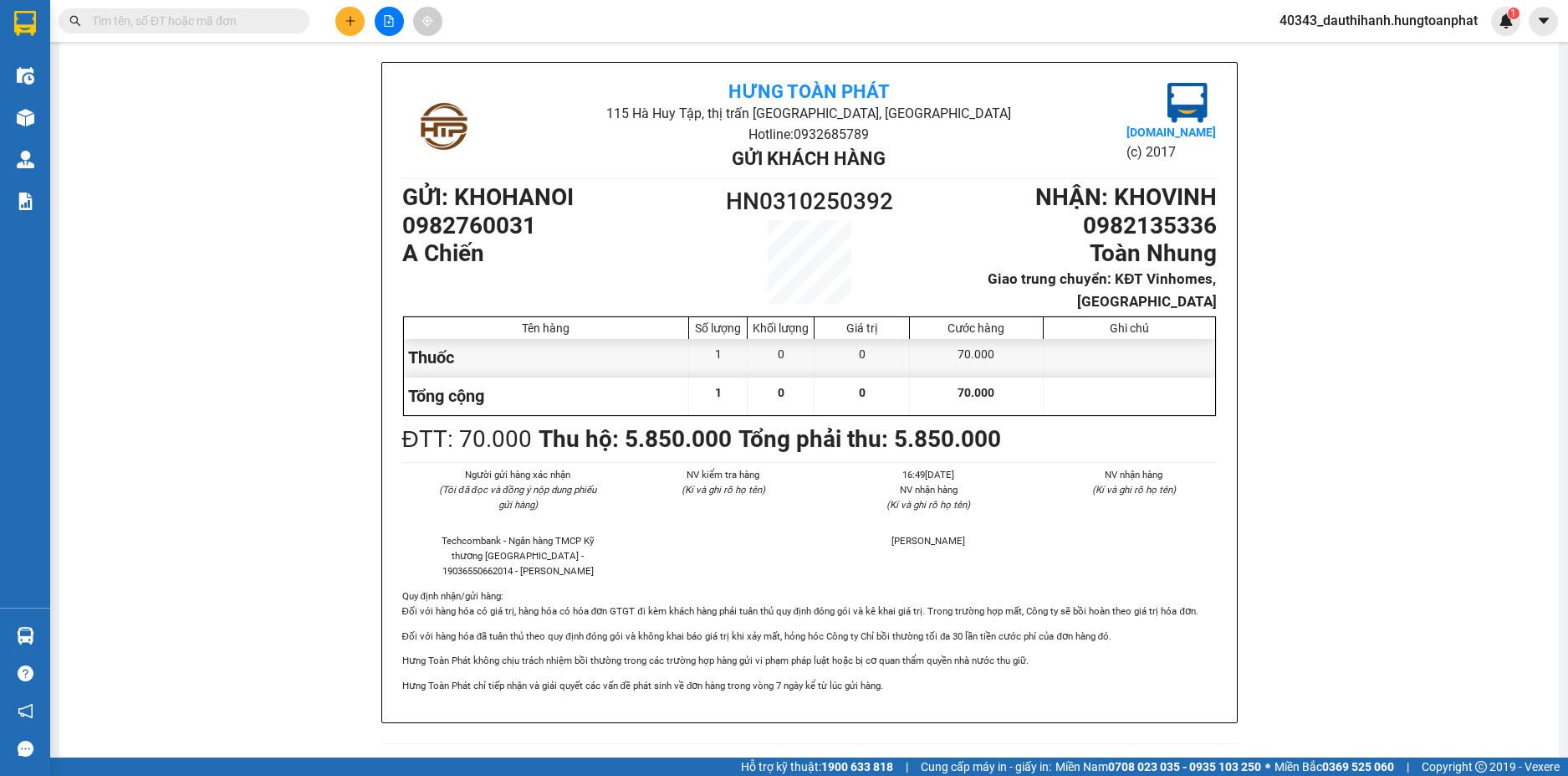
click at [169, 29] on input "text" at bounding box center [191, 21] width 198 height 18
paste input "0983800989"
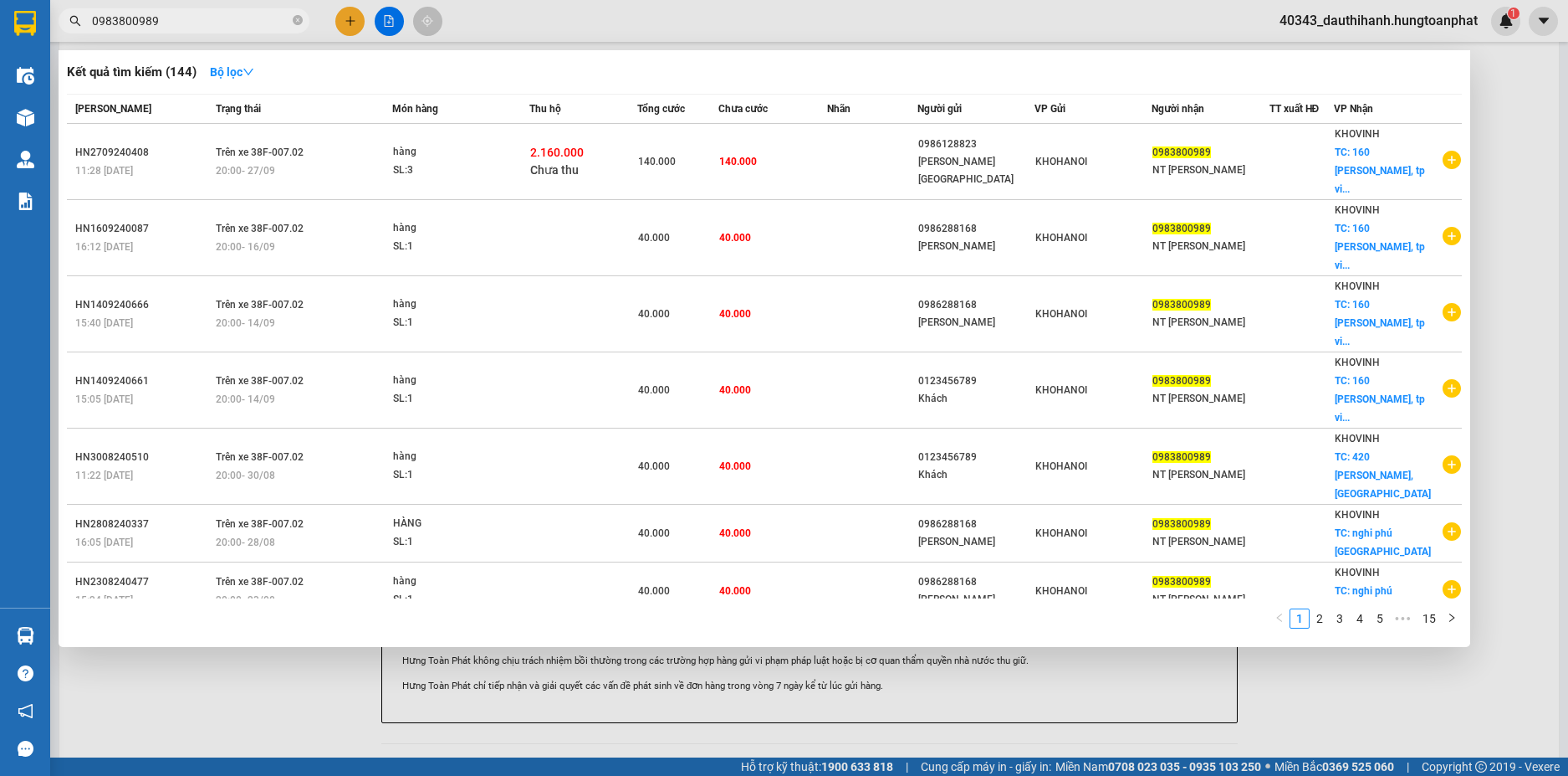
click at [1522, 165] on div at bounding box center [784, 388] width 1568 height 776
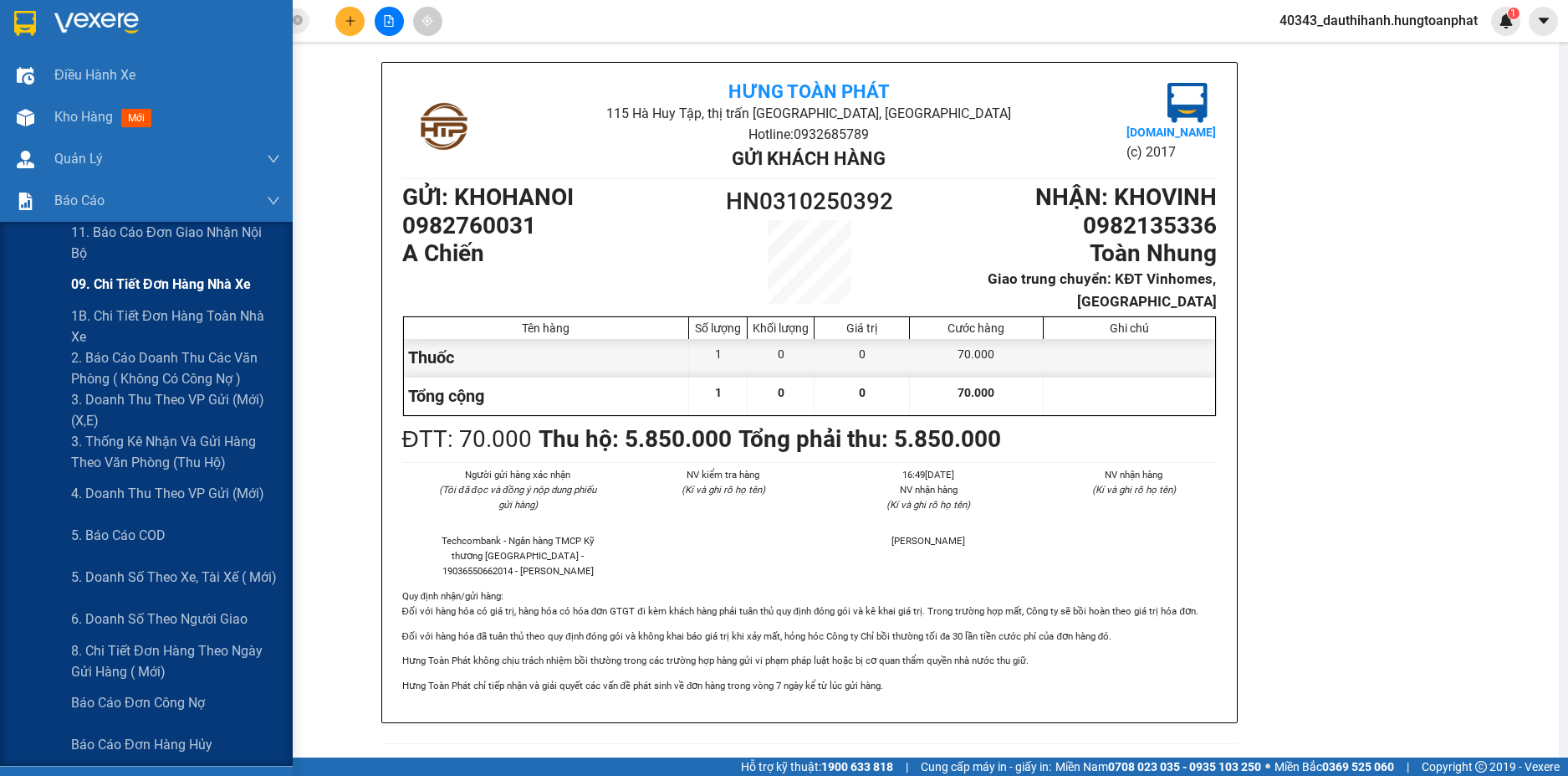
click at [132, 286] on span "09. Chi tiết đơn hàng nhà xe" at bounding box center [161, 284] width 180 height 21
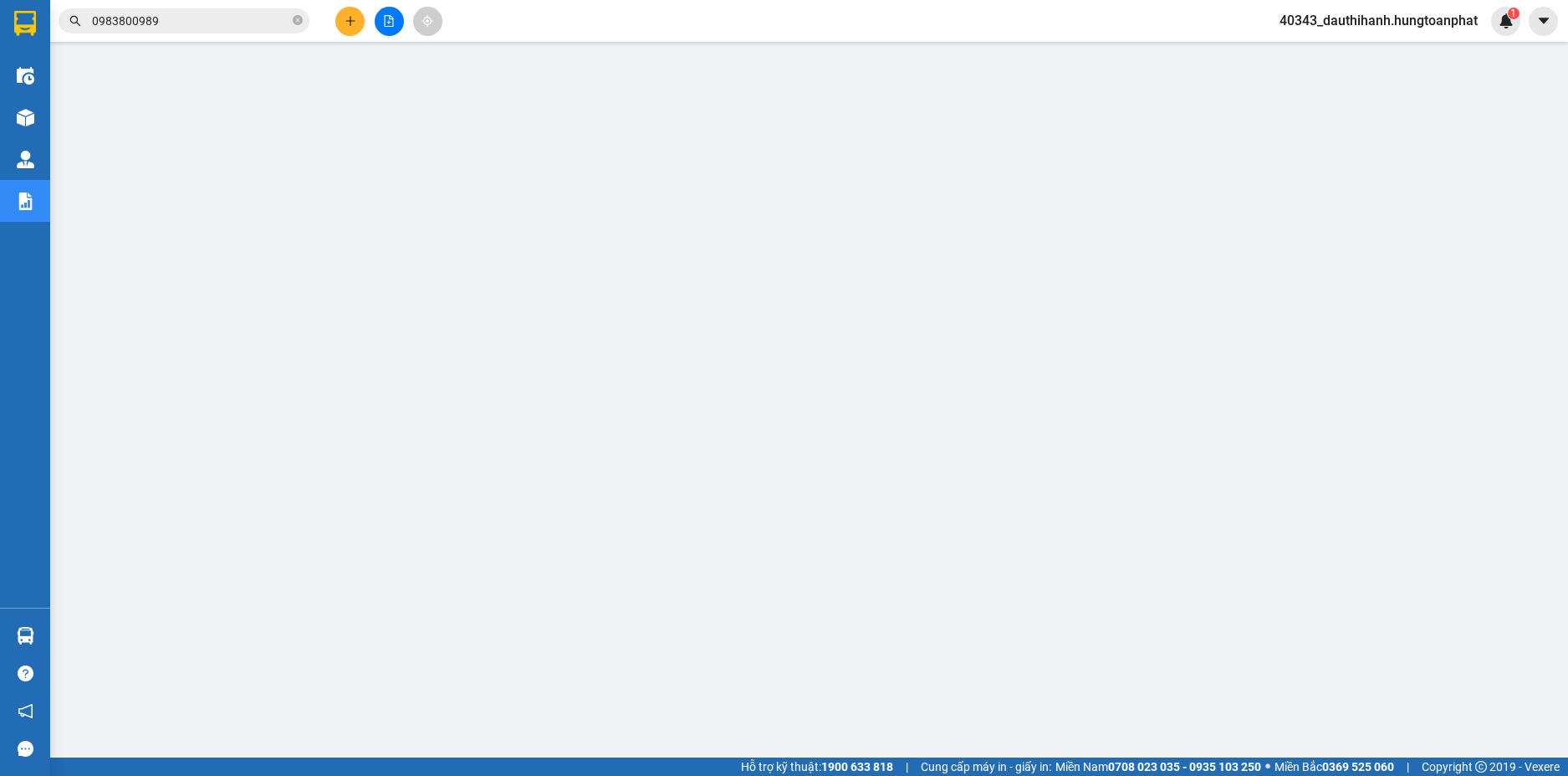
scroll to position [54, 0]
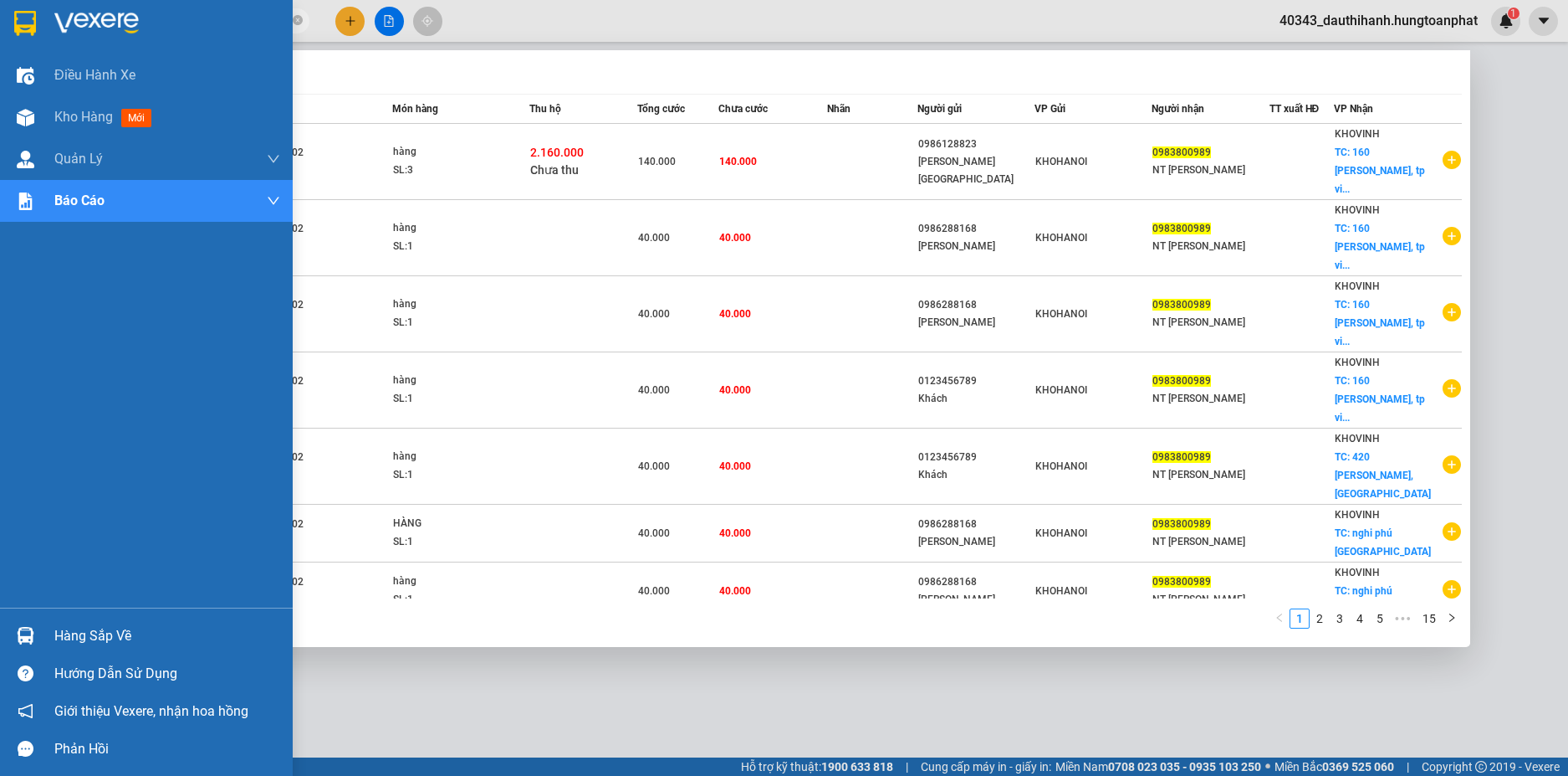
drag, startPoint x: 185, startPoint y: 22, endPoint x: 10, endPoint y: 18, distance: 175.0
click at [10, 18] on section "Kết quả tìm kiếm ( 144 ) Bộ lọc Mã ĐH Trạng thái Món hàng Thu hộ Tổng cước Chưa…" at bounding box center [784, 388] width 1568 height 776
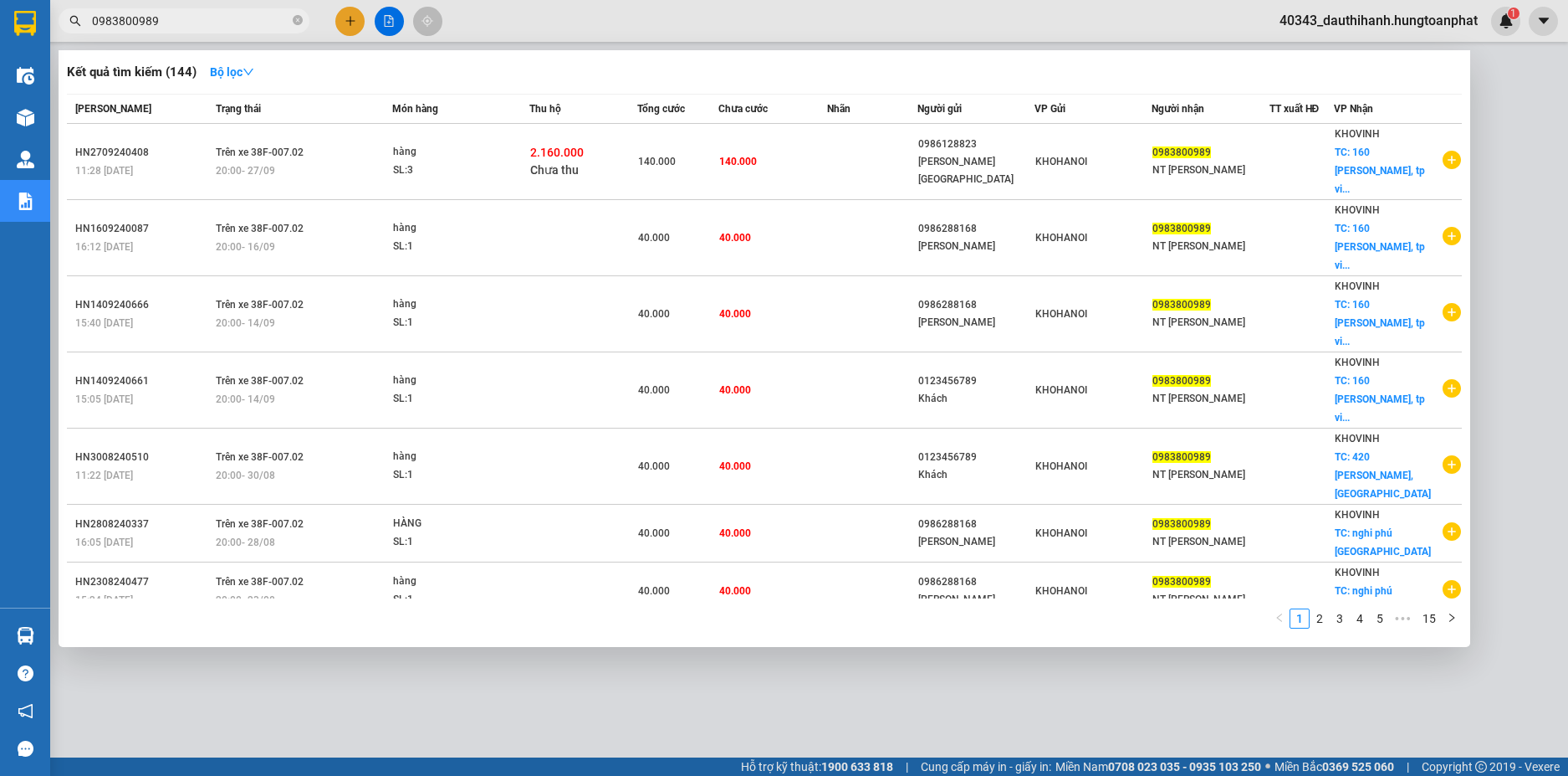
paste input "HN0610250085"
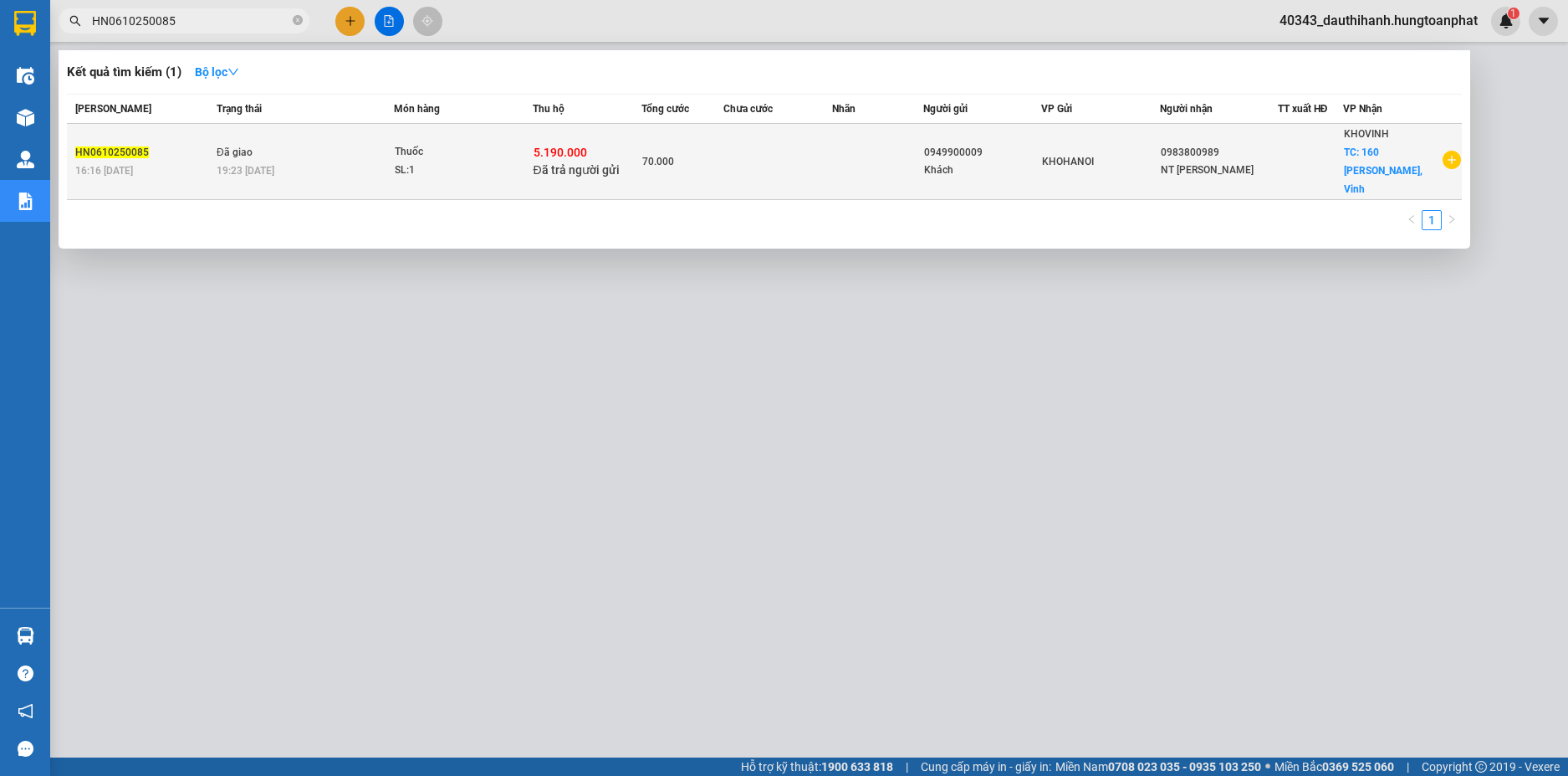
type input "HN0610250085"
click at [486, 152] on div "Thuốc" at bounding box center [457, 153] width 126 height 18
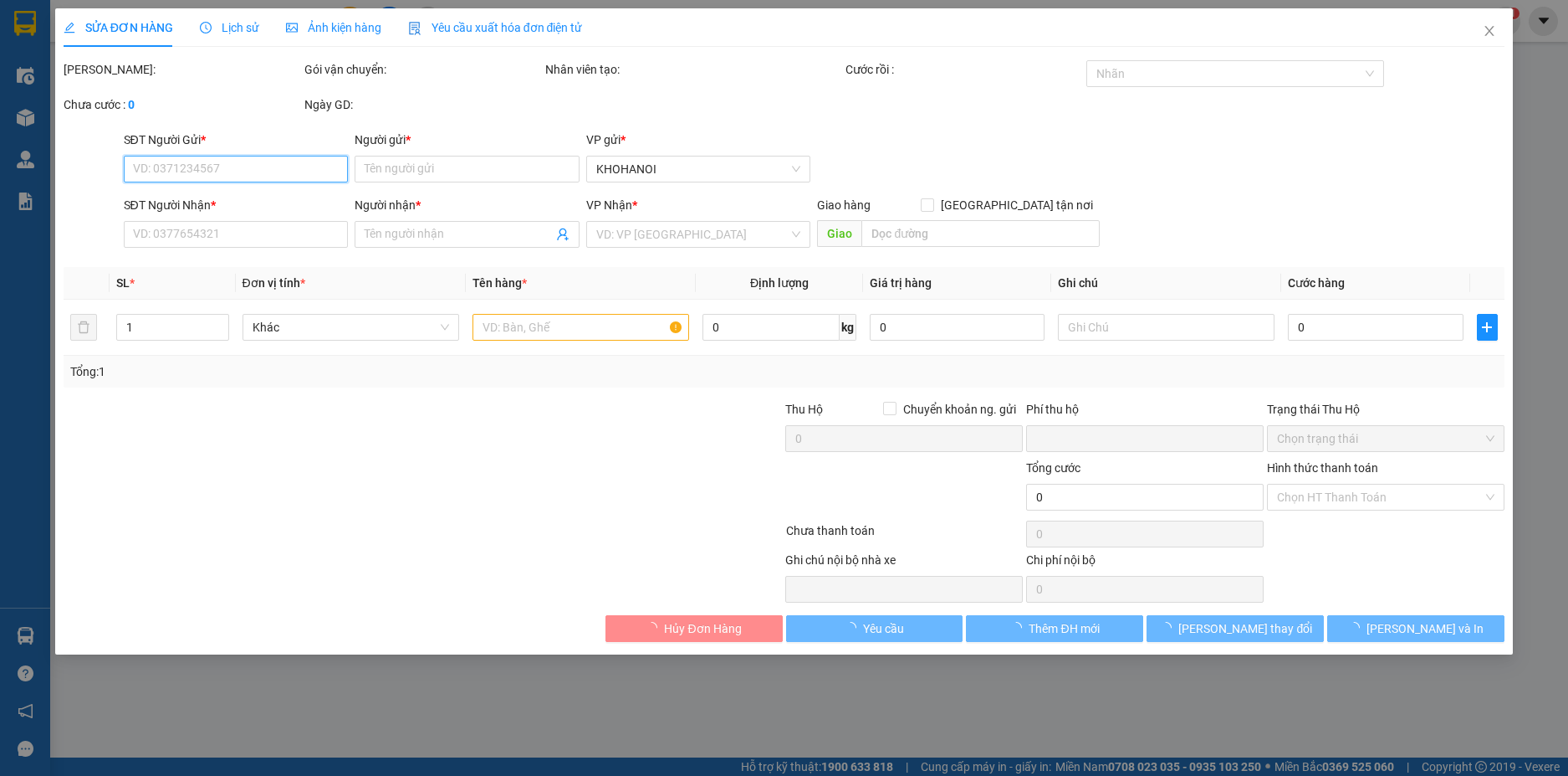
type input "0949900009"
type input "Khách"
type input "0983800989"
type input "NT Hằng Lương"
checkbox input "true"
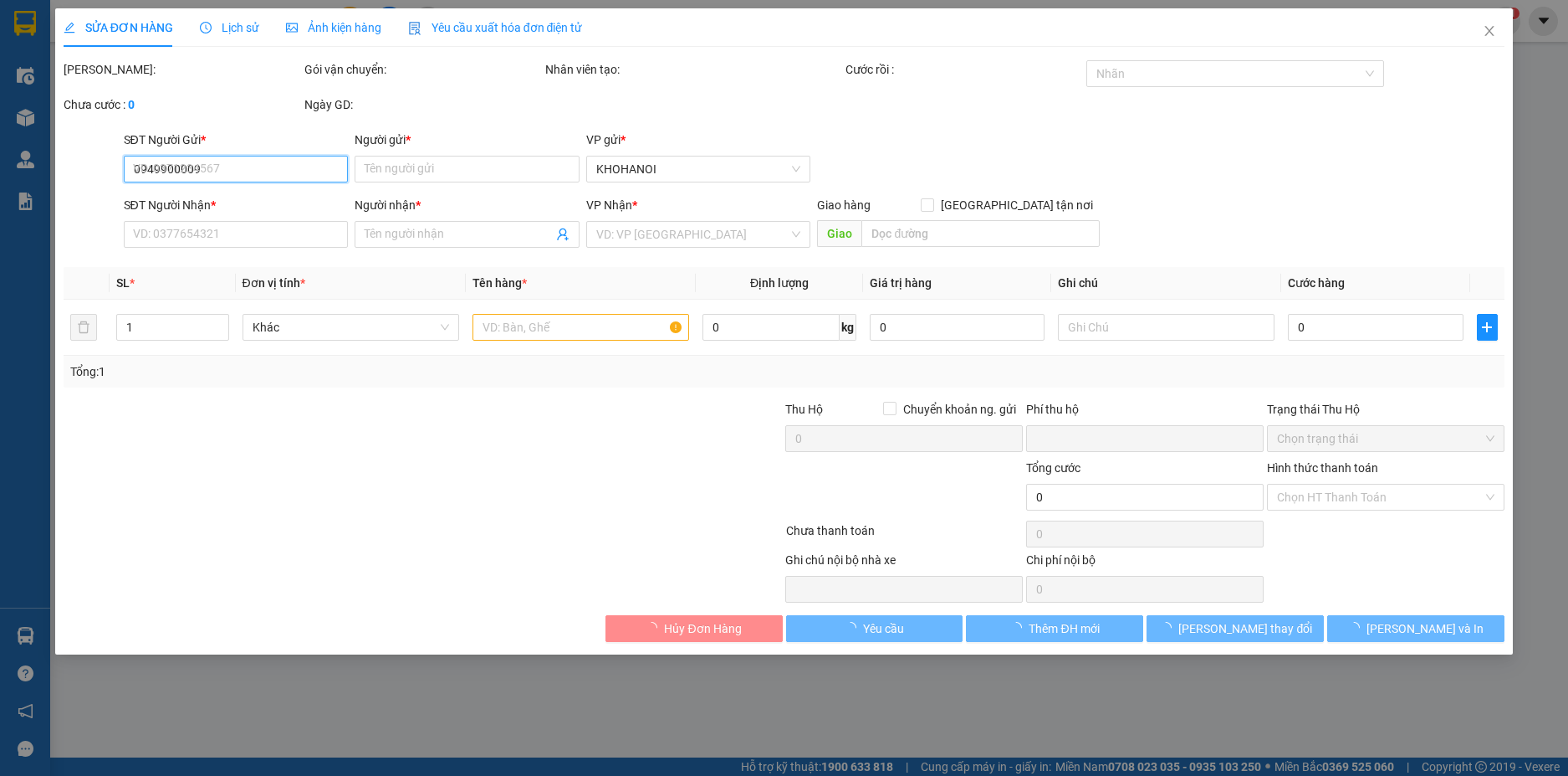
type input "160 Trương Văn Lĩnh, Vinh"
checkbox input "true"
type input "5.190.000"
type input "0"
type input "70.000"
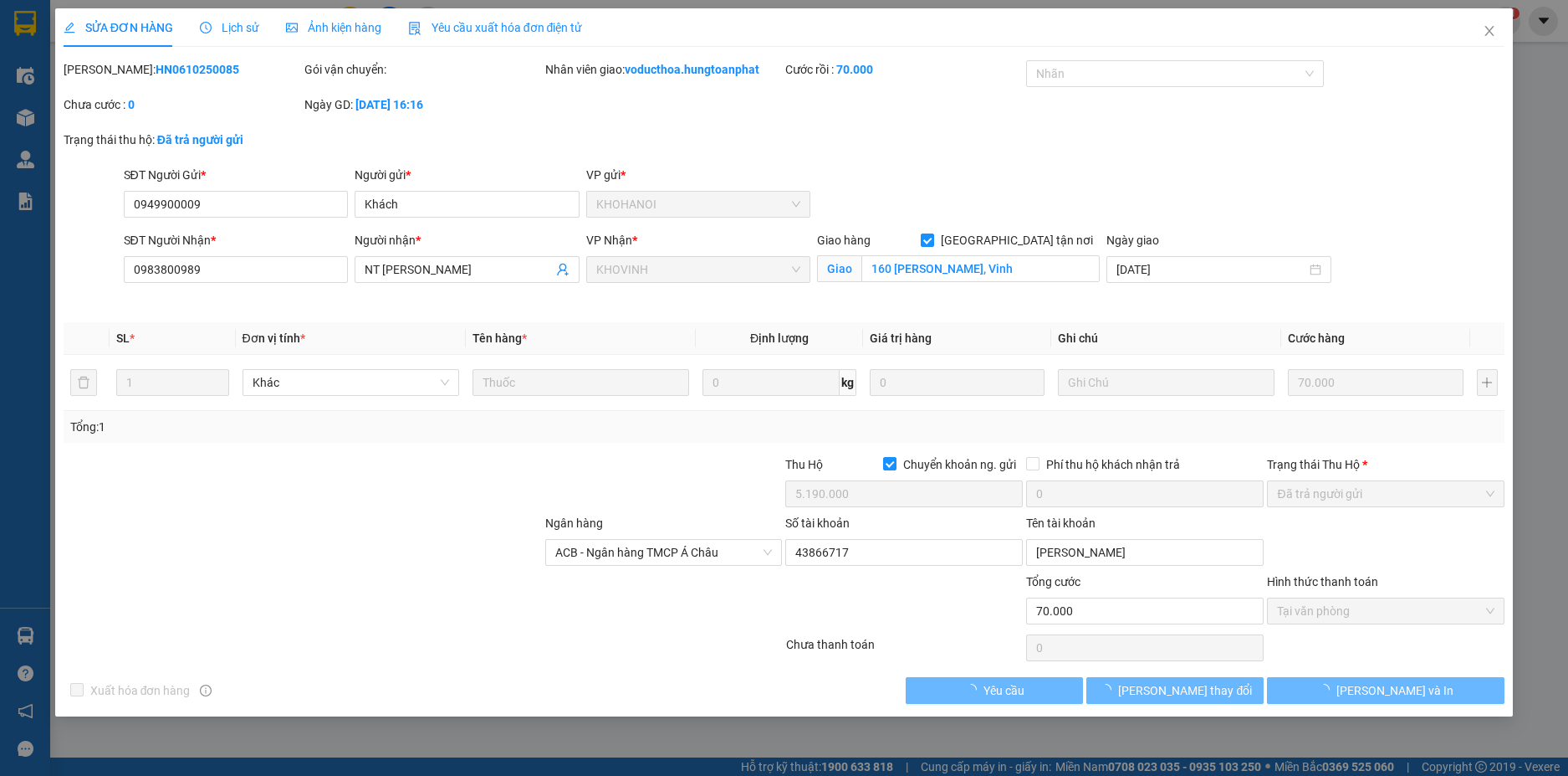
click at [225, 28] on span "Lịch sử" at bounding box center [230, 28] width 59 height 13
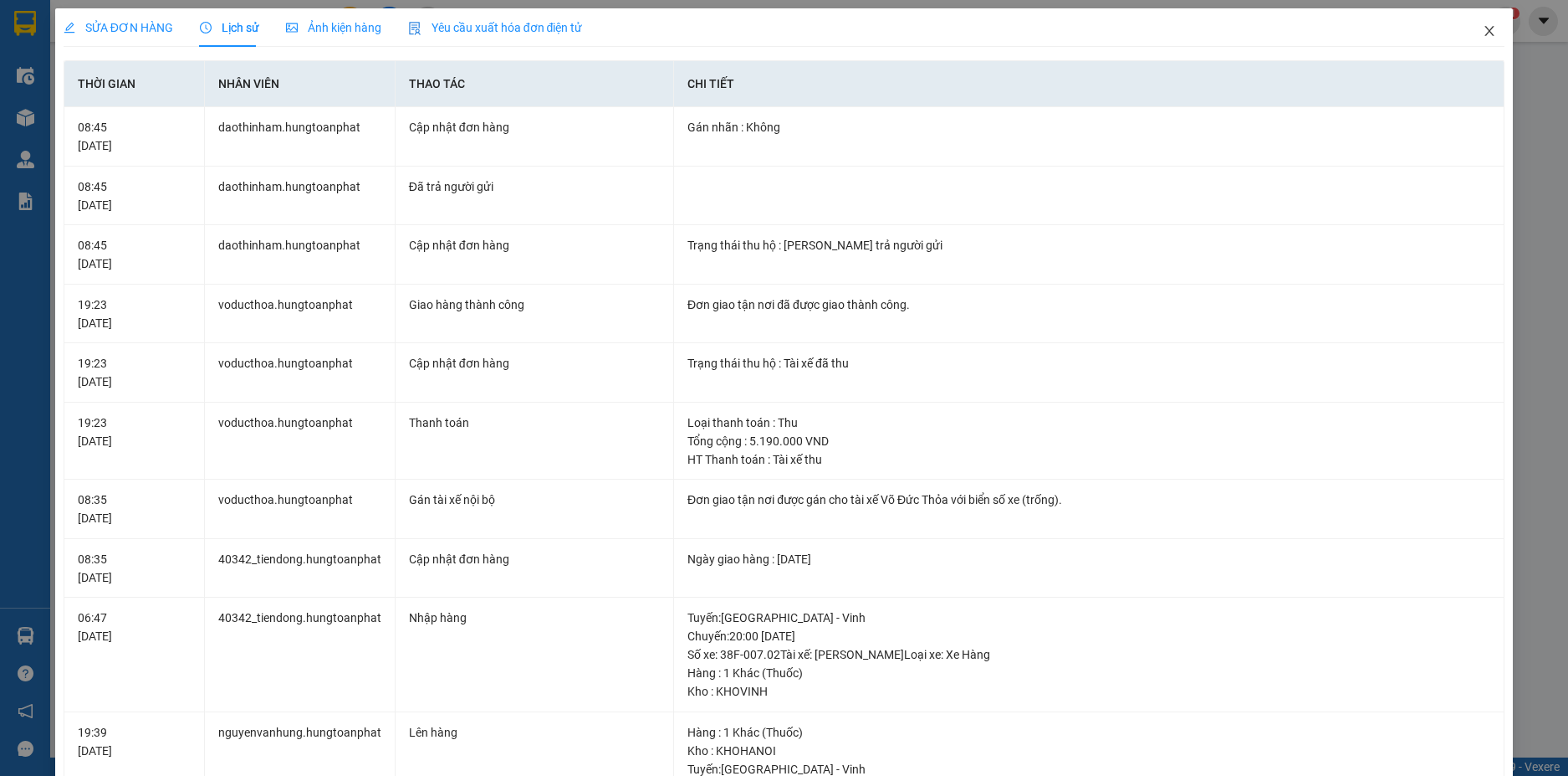
click at [1483, 34] on icon "close" at bounding box center [1489, 31] width 13 height 13
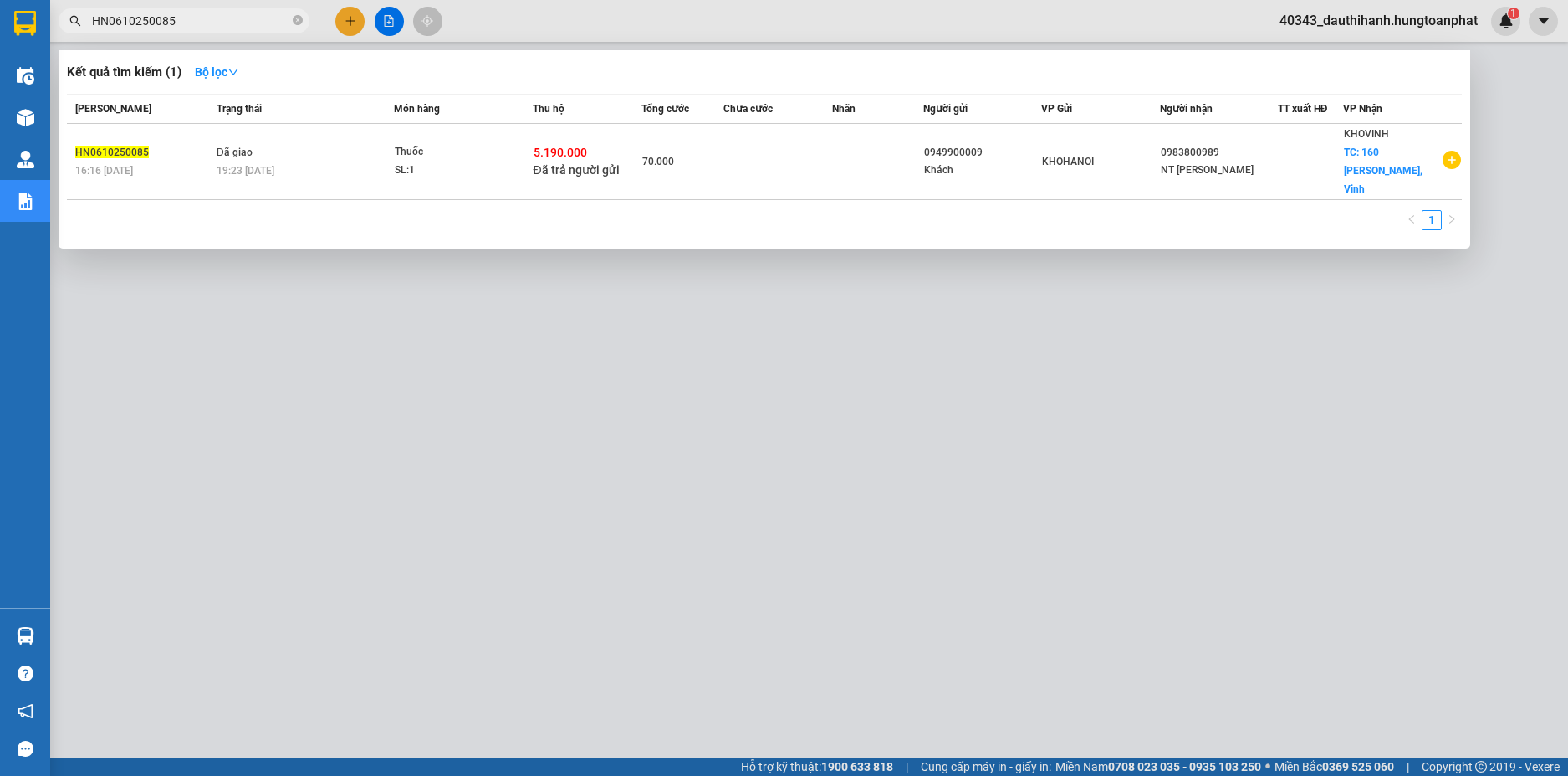
drag, startPoint x: 205, startPoint y: 24, endPoint x: 58, endPoint y: 19, distance: 147.1
click at [58, 19] on div "HN0610250085" at bounding box center [162, 21] width 326 height 25
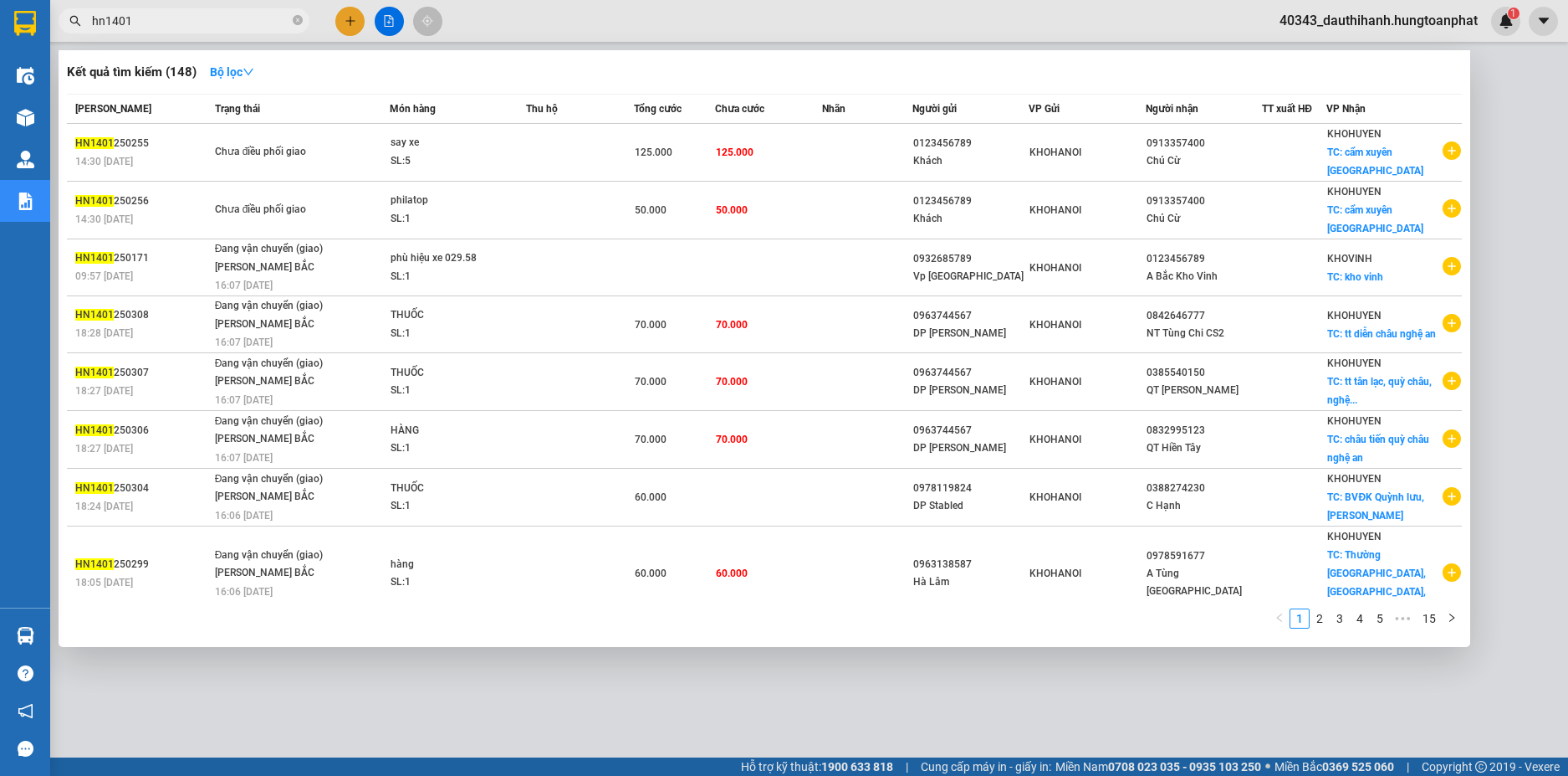
drag, startPoint x: 204, startPoint y: 24, endPoint x: 38, endPoint y: -11, distance: 169.6
click at [38, 0] on html "Kết quả tìm kiếm ( 148 ) Bộ lọc Mã ĐH Trạng thái Món hàng Thu hộ Tổng cước Chưa…" at bounding box center [784, 388] width 1568 height 776
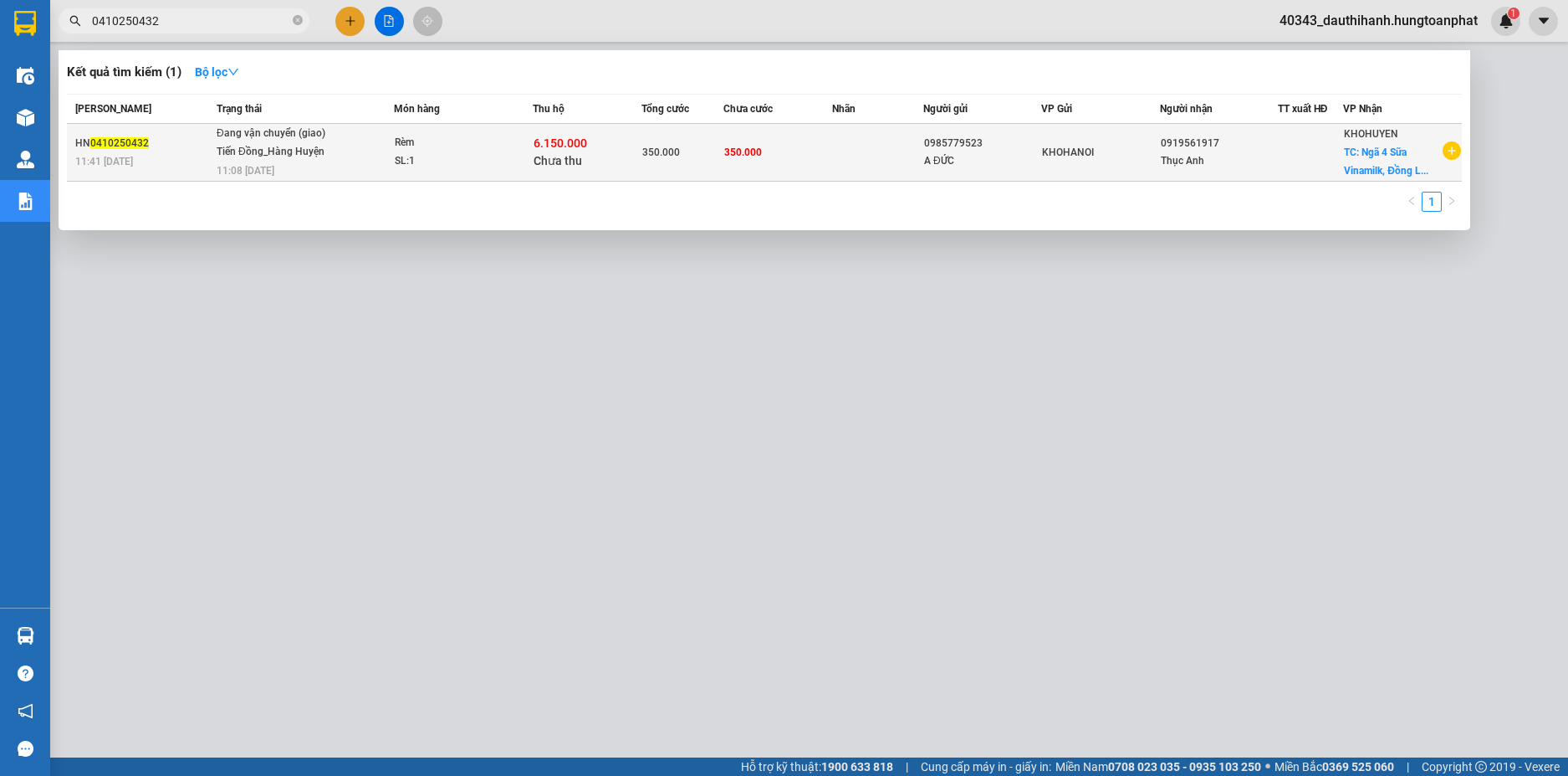
type input "0410250432"
click at [615, 158] on div "6.150.000 Chưa thu" at bounding box center [587, 153] width 107 height 35
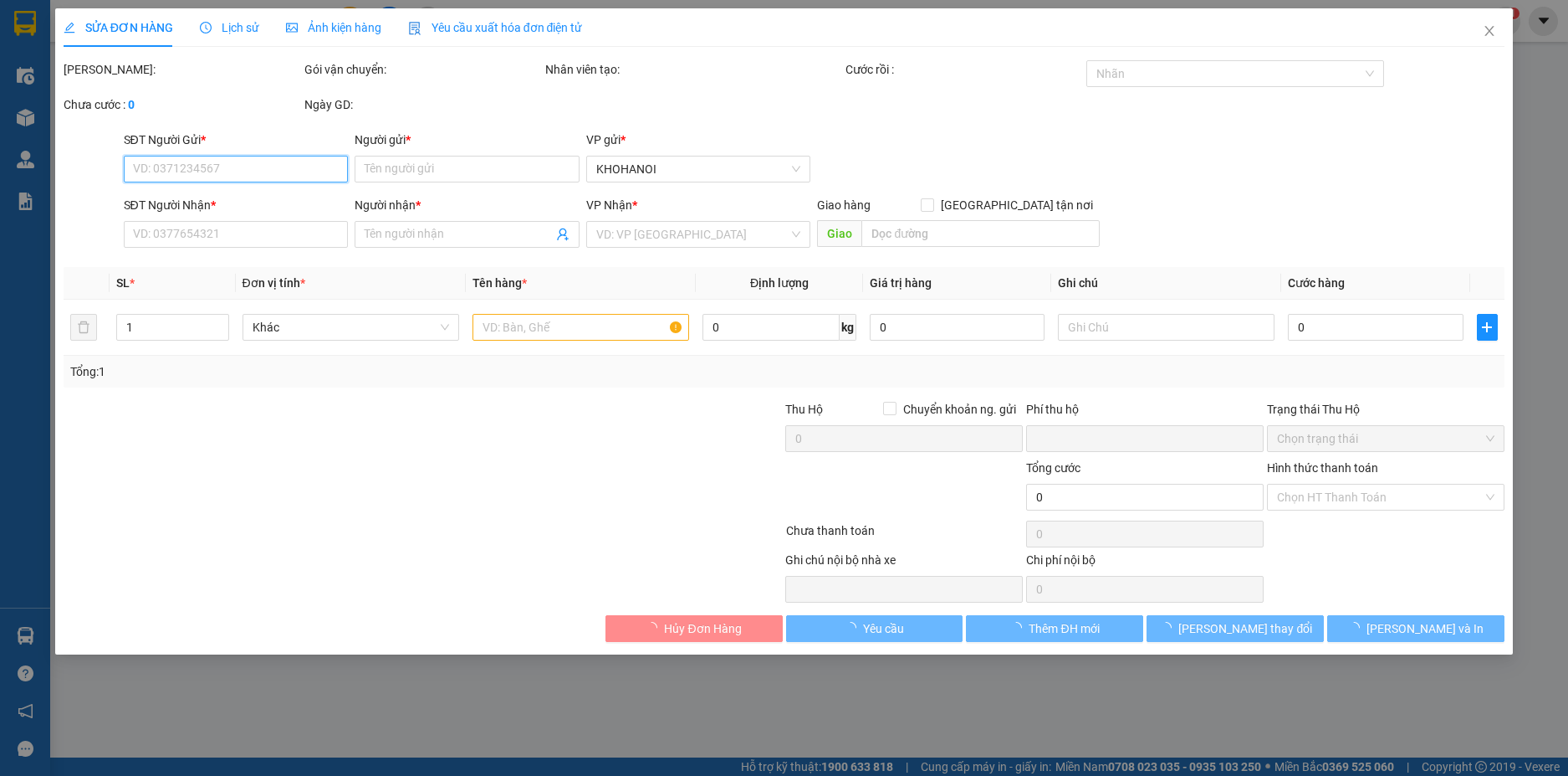
type input "0985779523"
type input "A ĐỨC"
type input "0919561917"
type input "Thục Anh"
checkbox input "true"
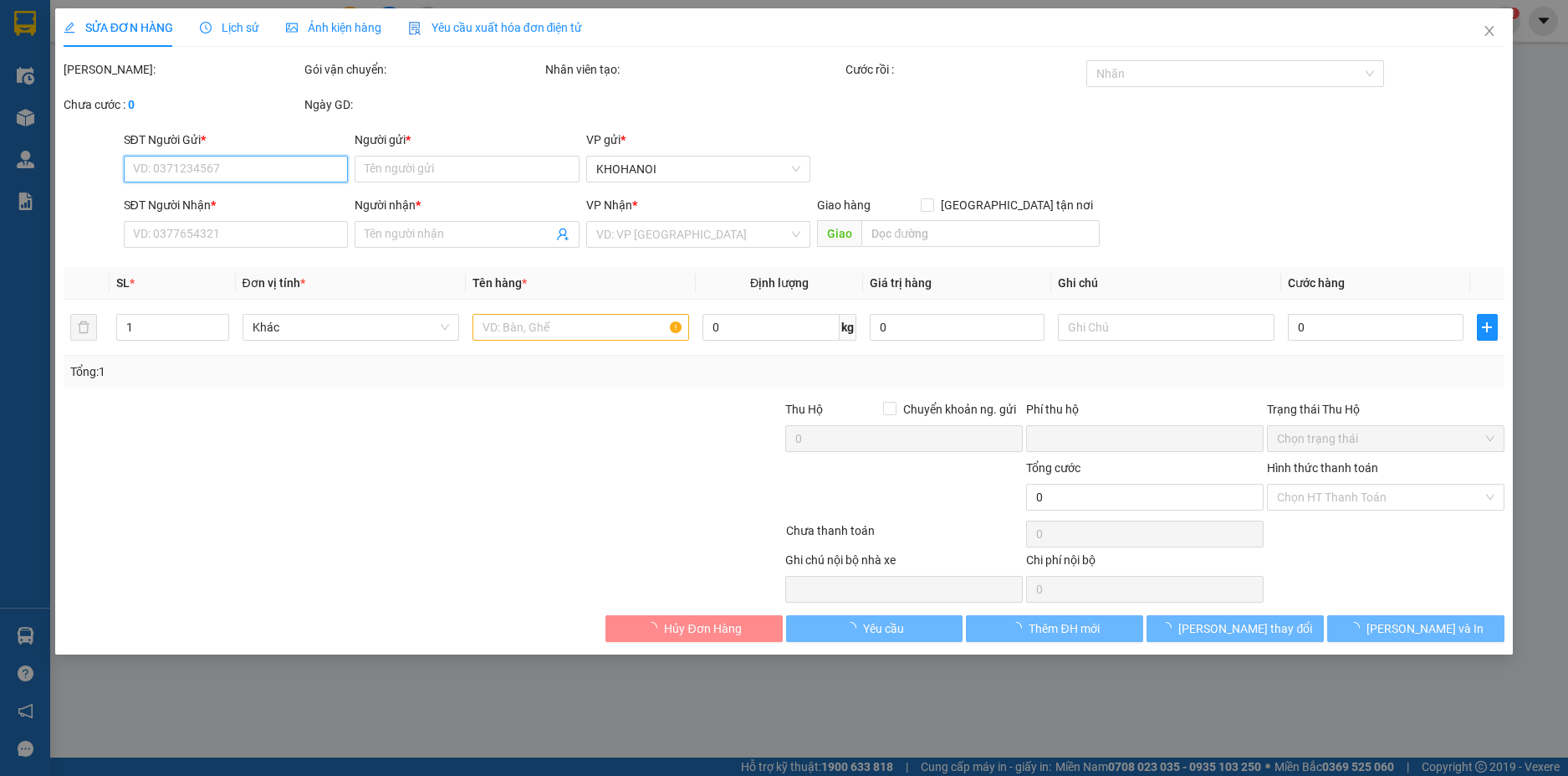
type input "Ngã 4 Sữa Vinamilk, Đồng Lộc, NA"
type input "350.000"
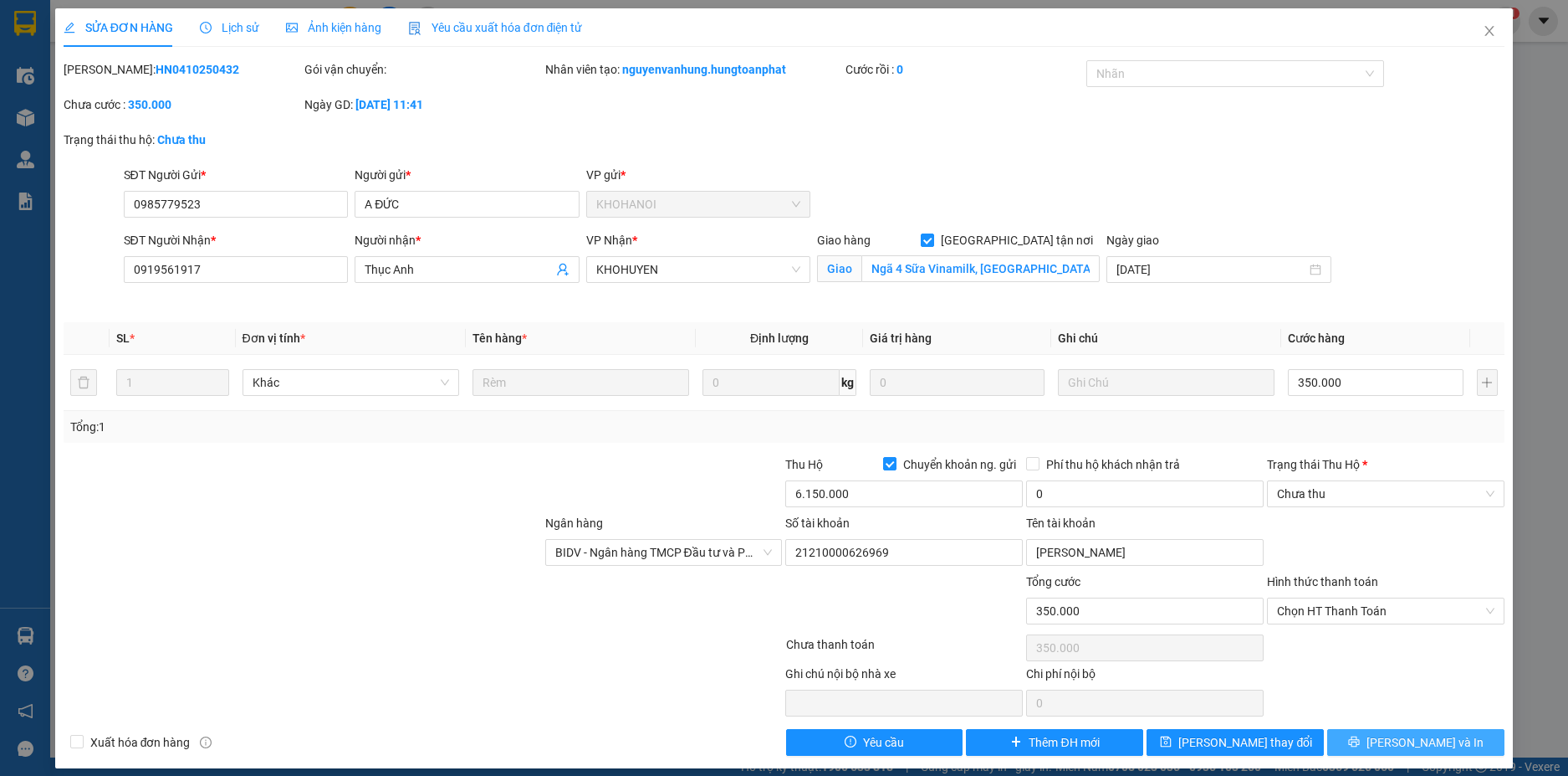
click at [1431, 738] on span "Lưu và In" at bounding box center [1426, 742] width 117 height 18
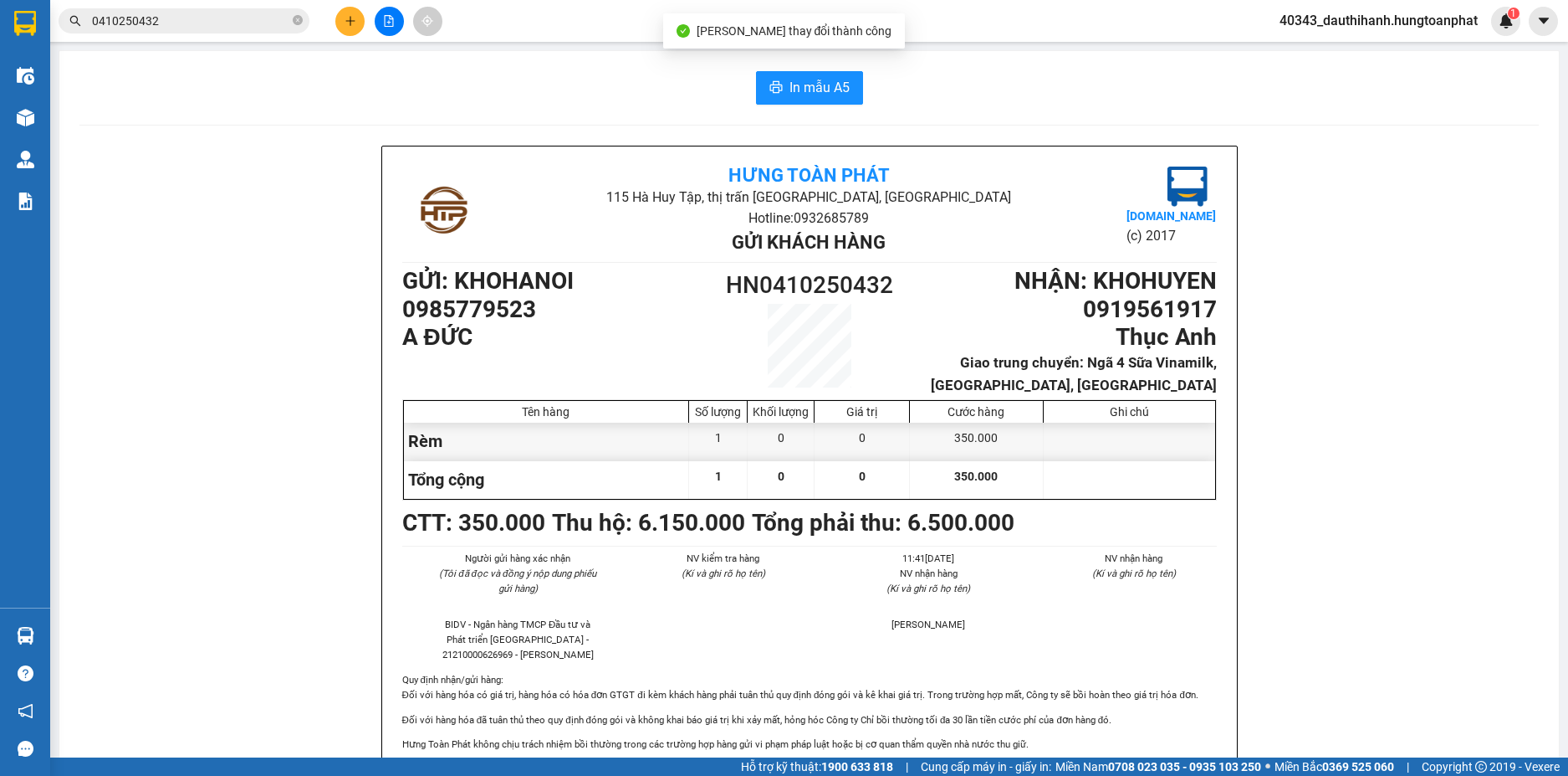
scroll to position [84, 0]
